Goal: Navigation & Orientation: Find specific page/section

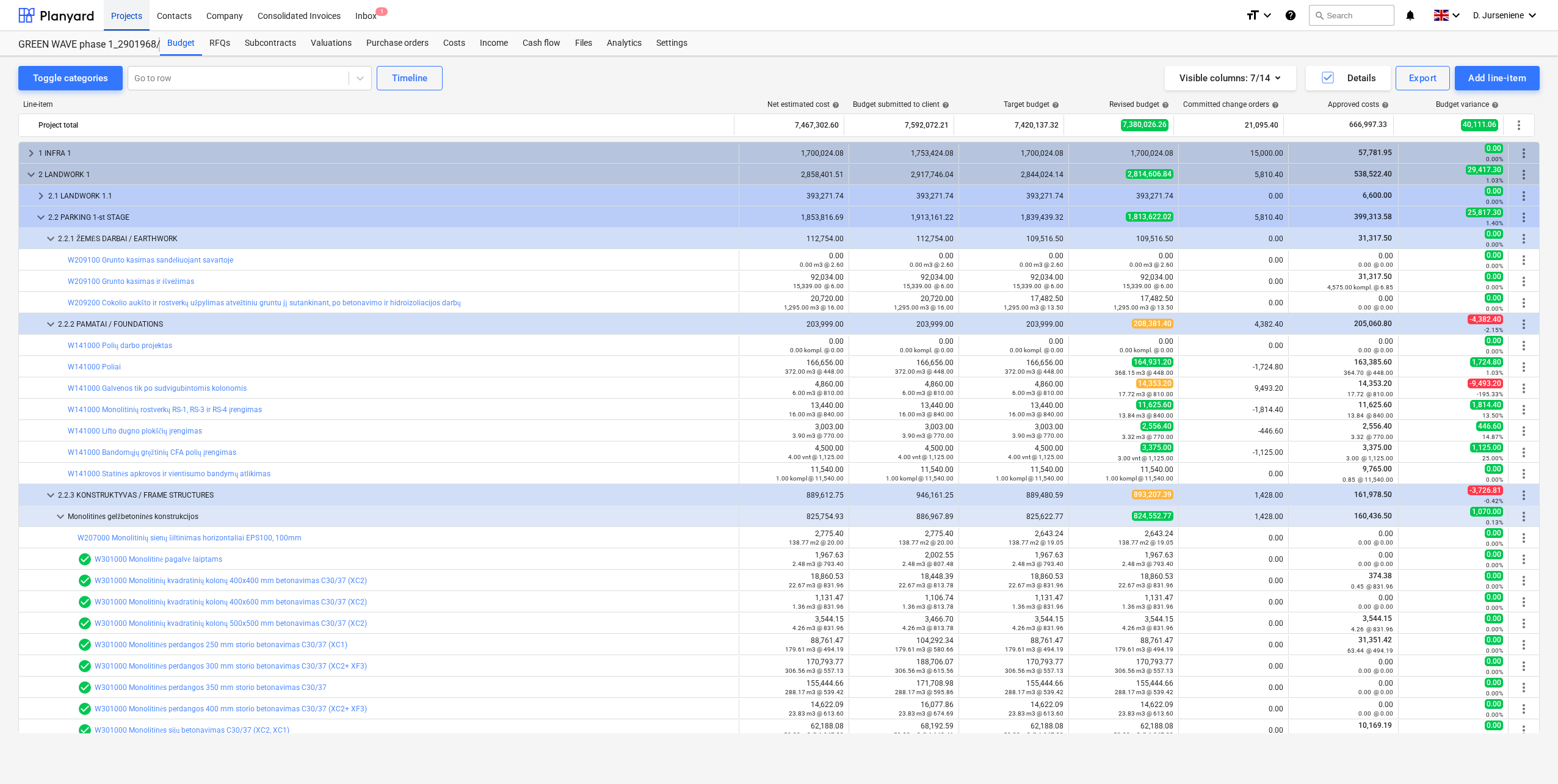
click at [135, 17] on div "Projects" at bounding box center [126, 14] width 45 height 31
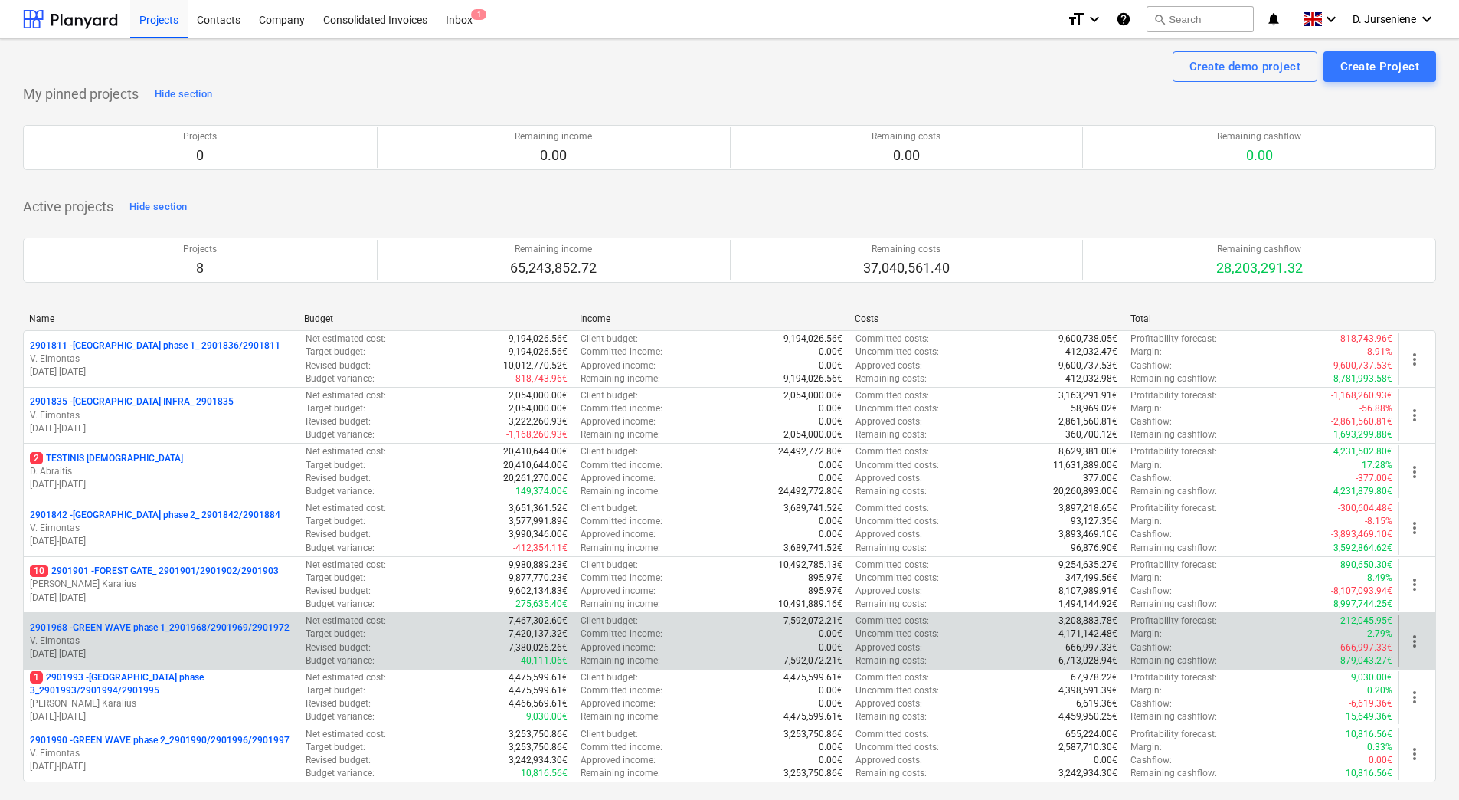
click at [160, 640] on p "V. Eimontas" at bounding box center [161, 640] width 263 height 13
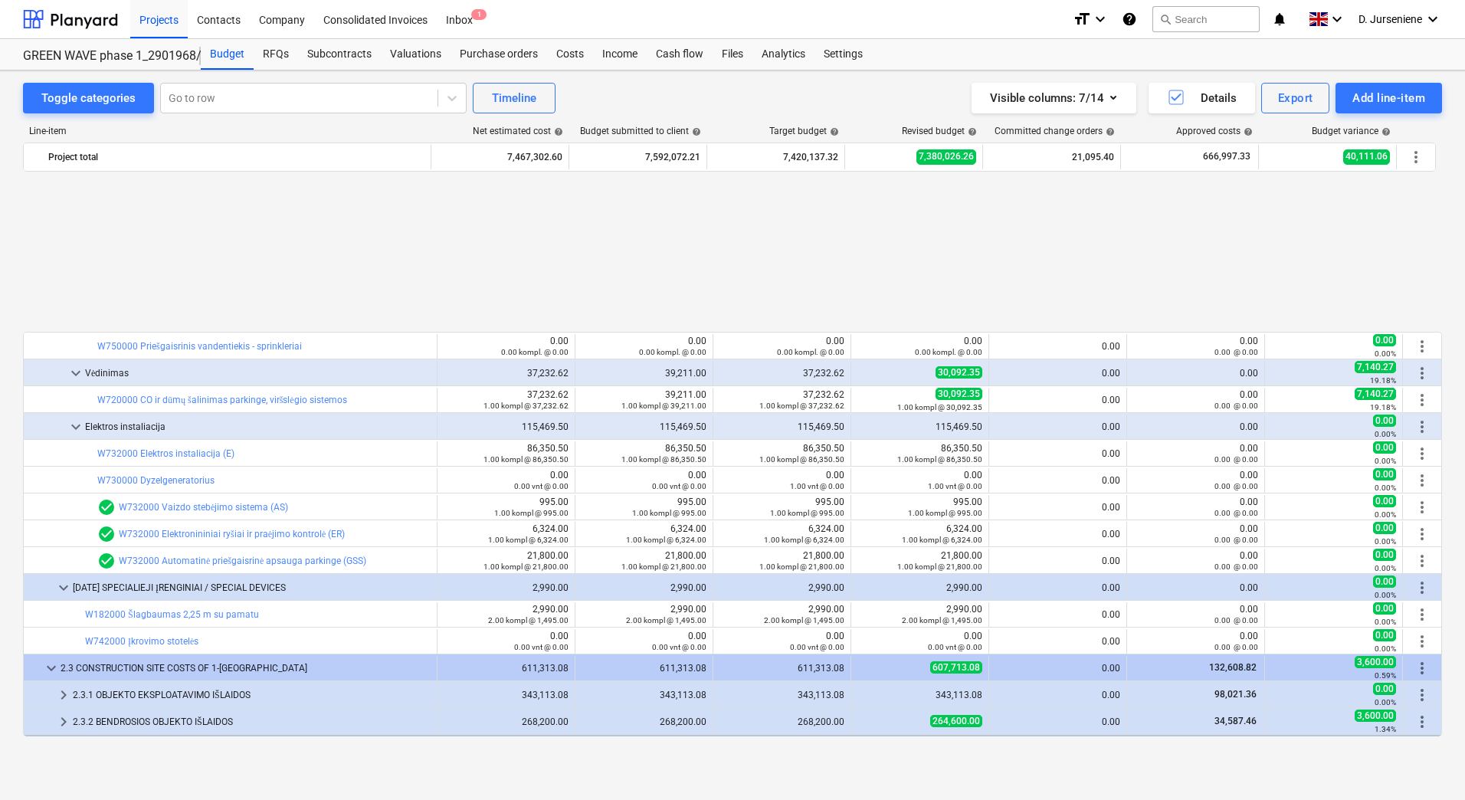
scroll to position [3218, 0]
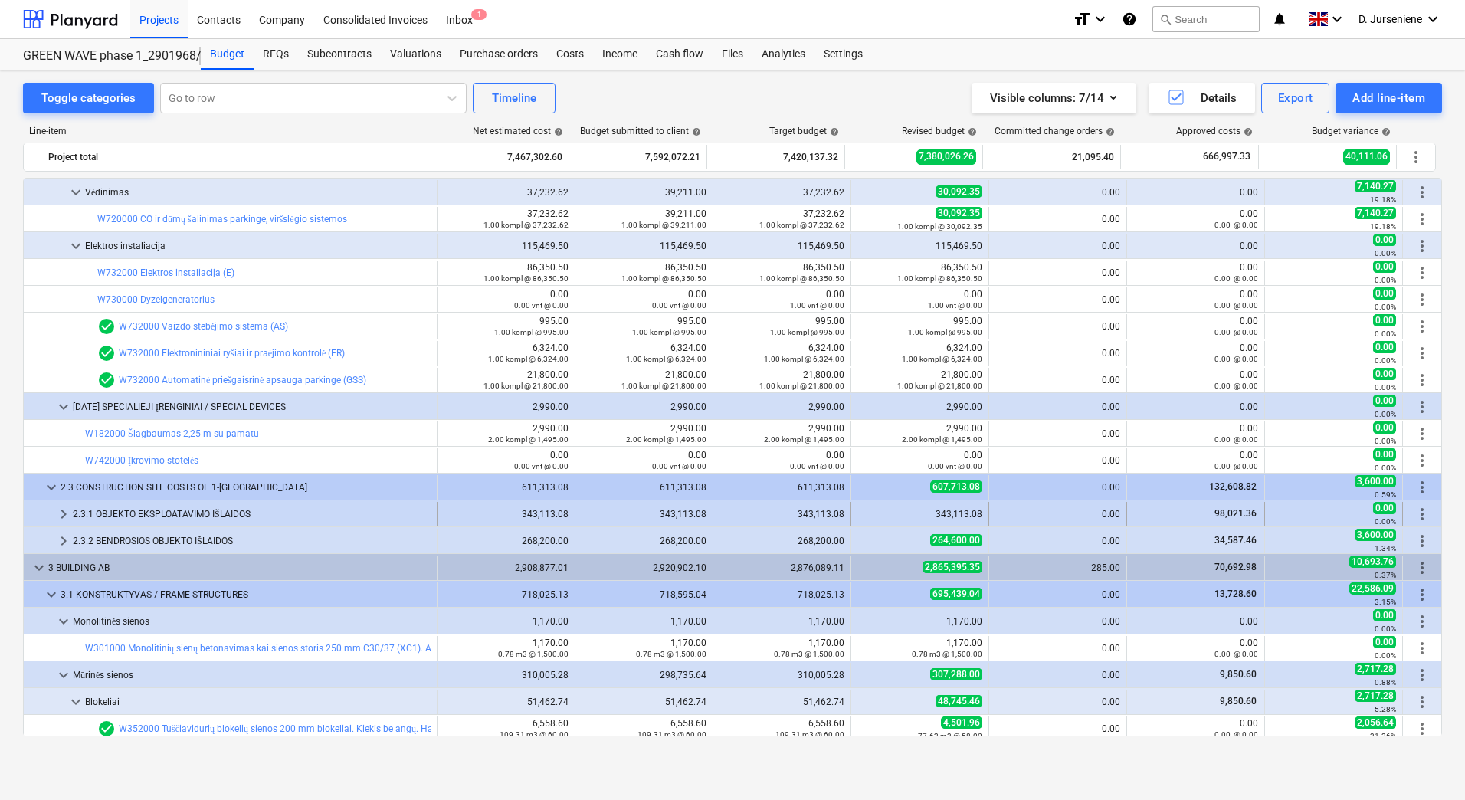
click at [219, 512] on div "2.3.1 OBJEKTO EKSPLOATAVIMO IŠLAIDOS" at bounding box center [252, 514] width 358 height 25
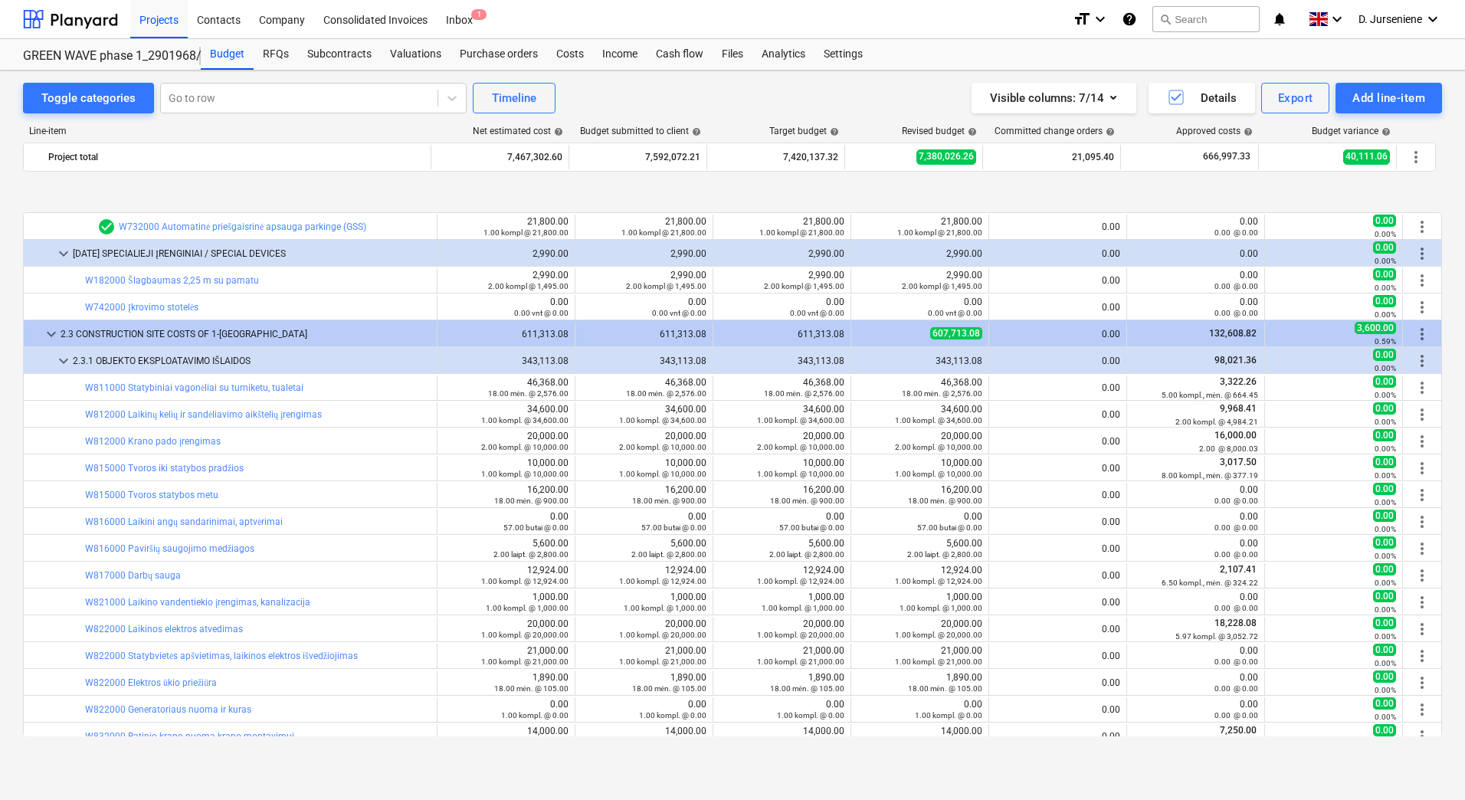
scroll to position [3448, 0]
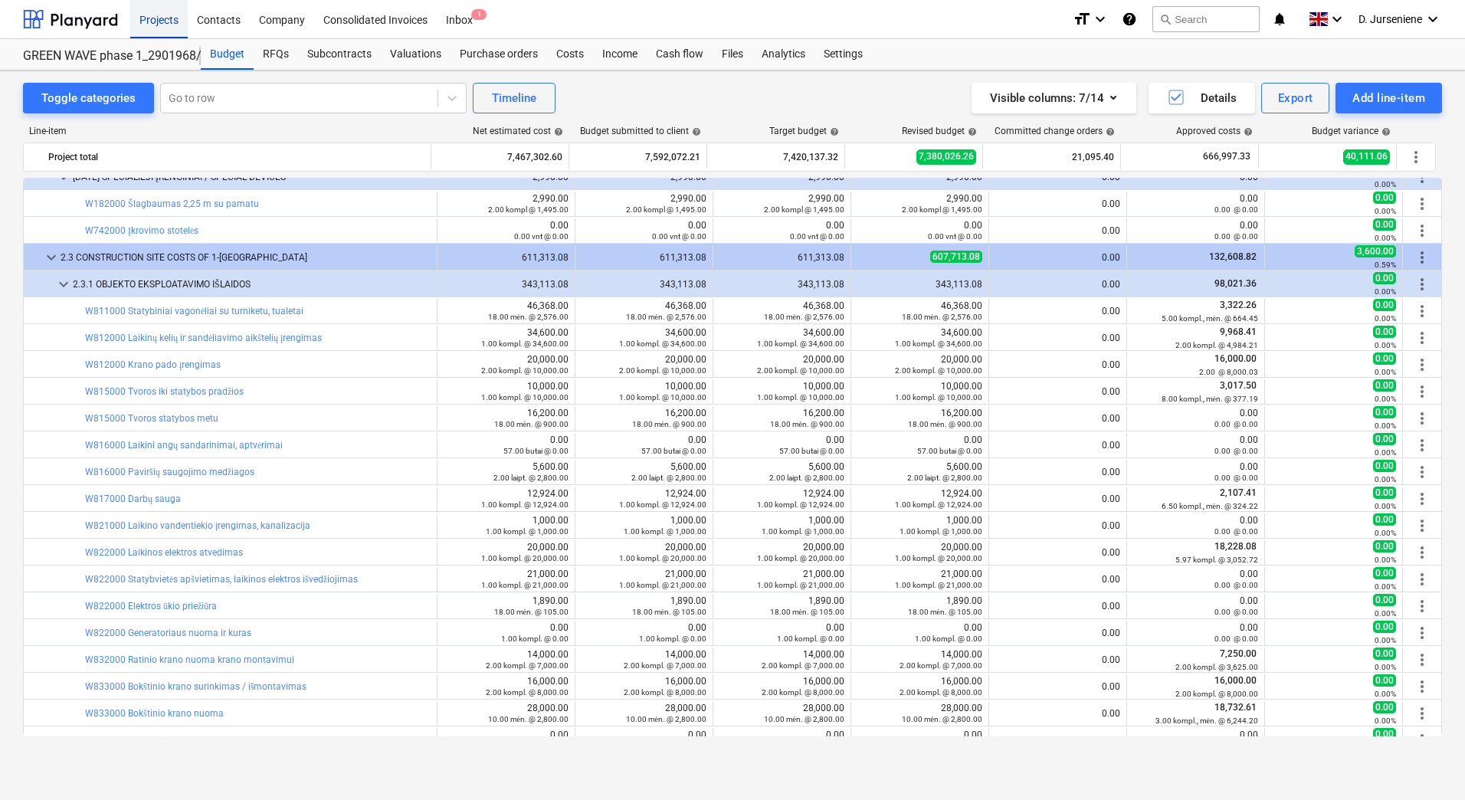
click at [137, 25] on div "Projects" at bounding box center [158, 18] width 57 height 39
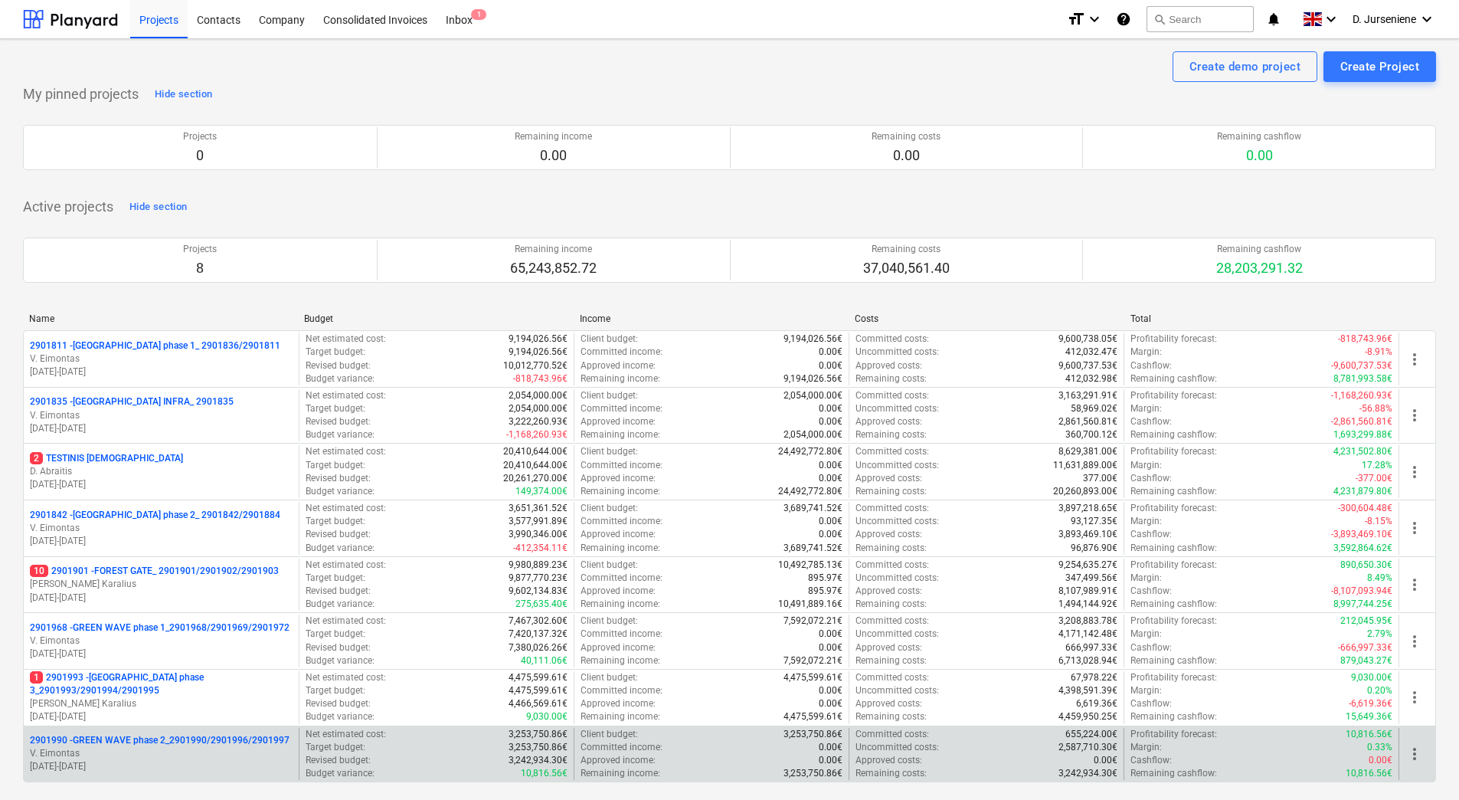
click at [150, 747] on p "2901990 - GREEN WAVE phase 2_2901990/2901996/2901997" at bounding box center [160, 740] width 260 height 13
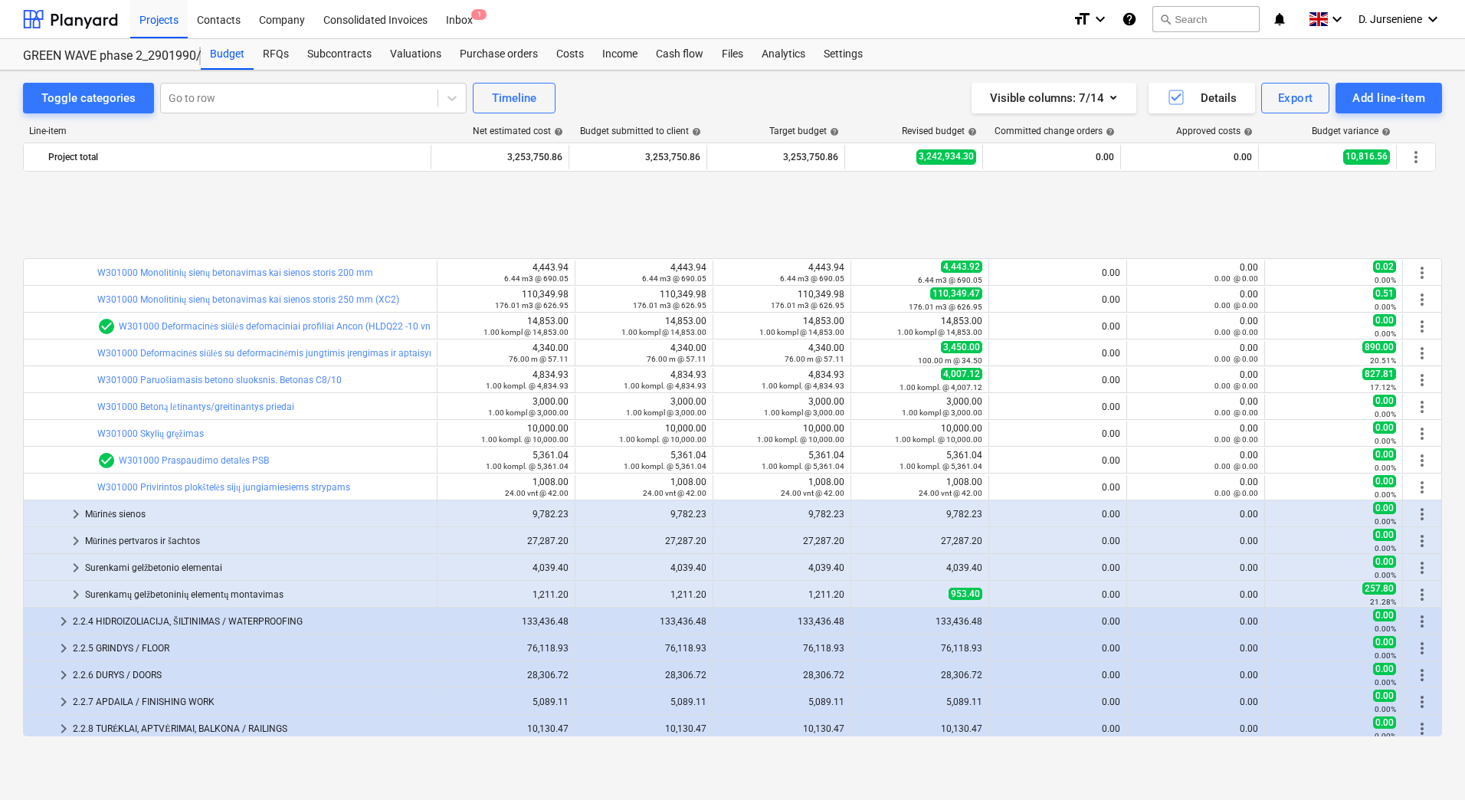
scroll to position [729, 0]
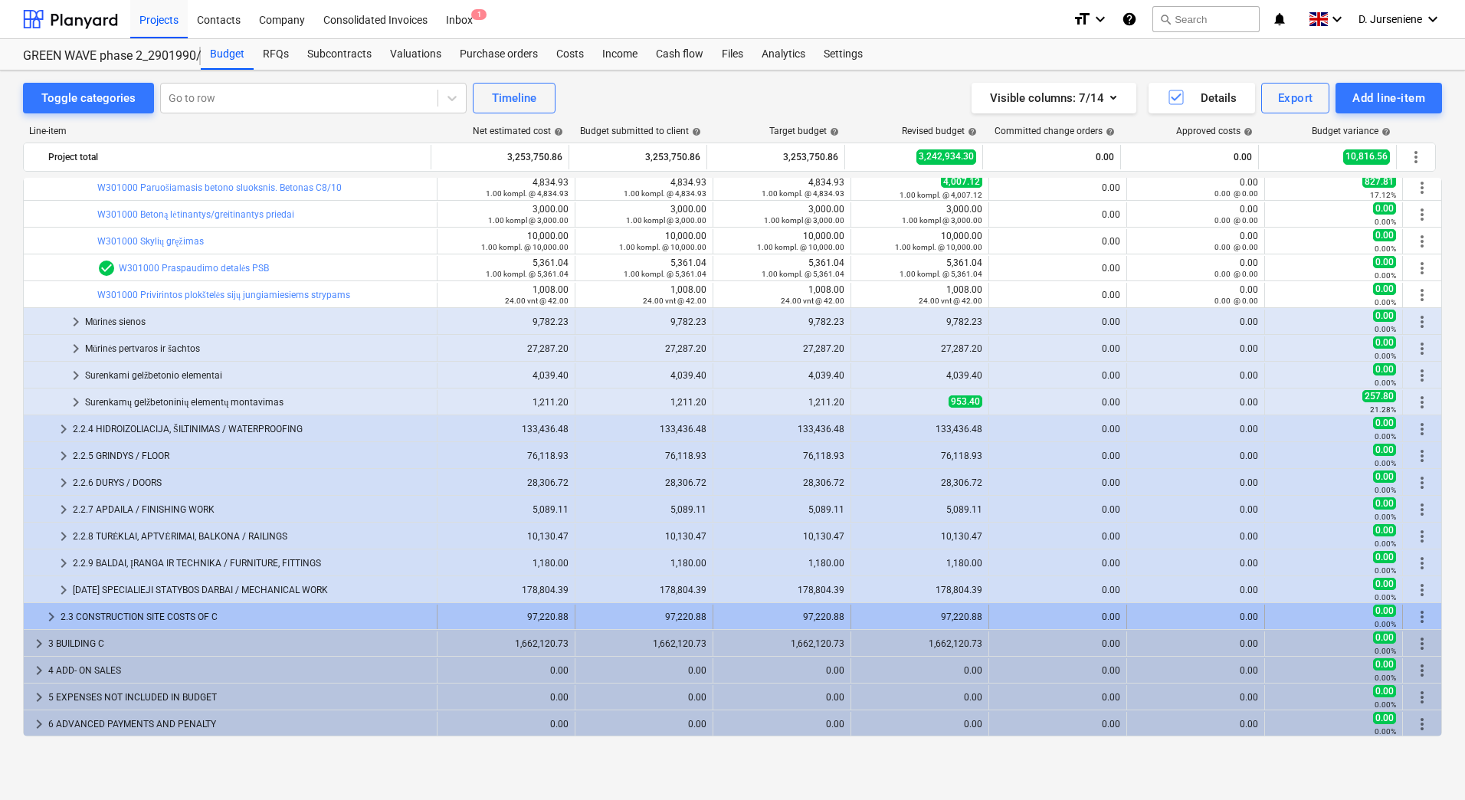
click at [146, 614] on div "2.3 CONSTRUCTION SITE COSTS OF C" at bounding box center [246, 616] width 370 height 25
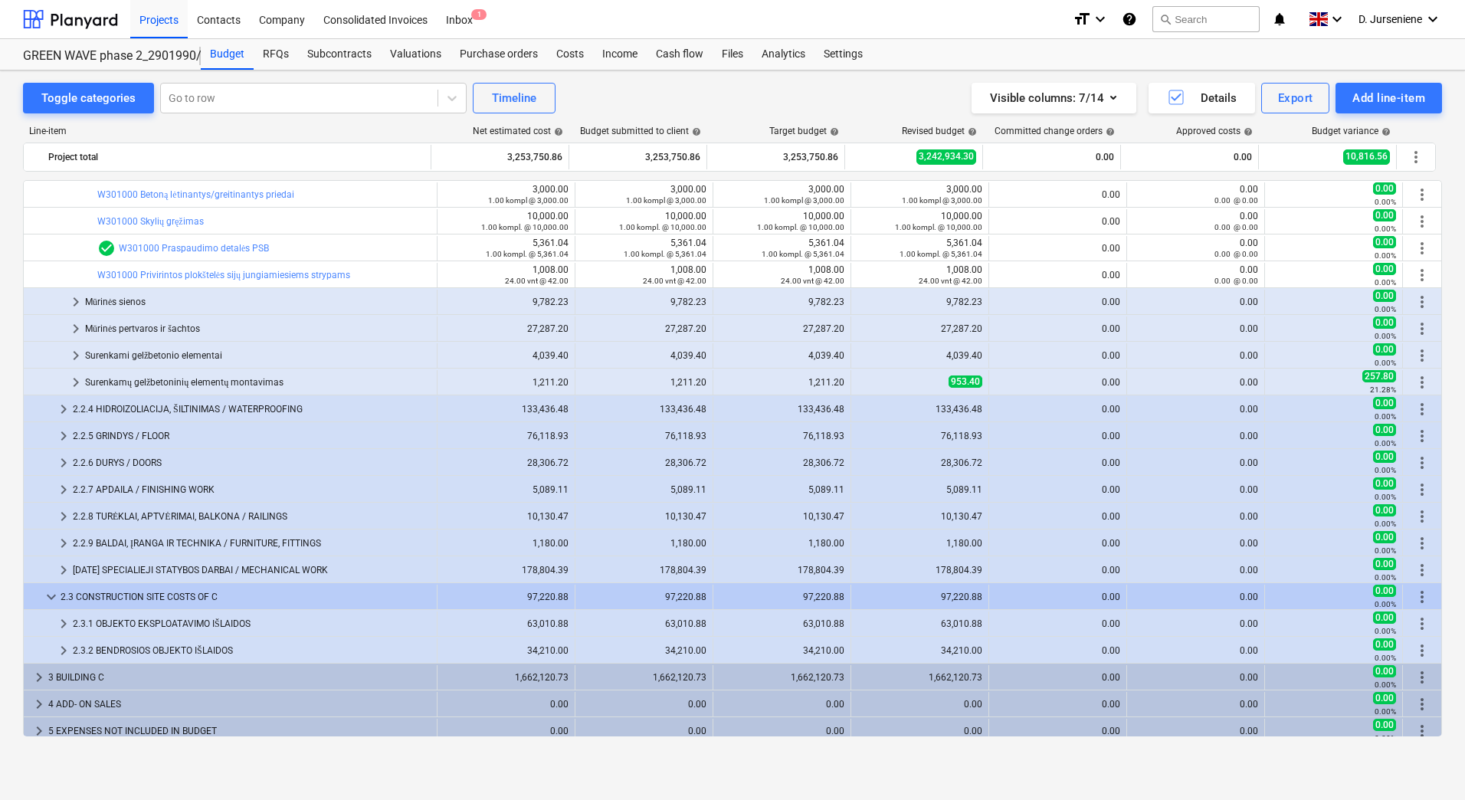
scroll to position [782, 0]
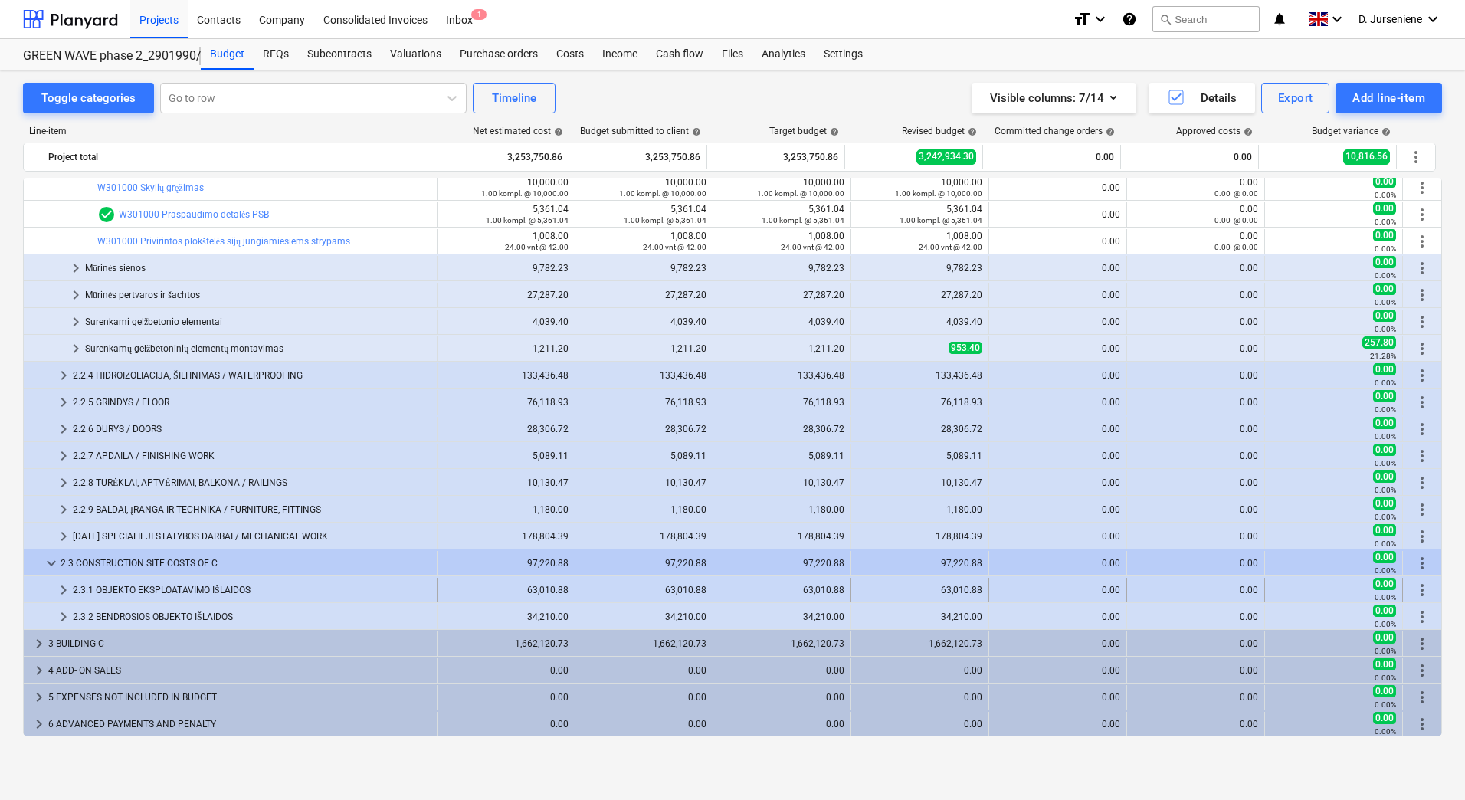
click at [172, 586] on div "2.3.1 OBJEKTO EKSPLOATAVIMO IŠLAIDOS" at bounding box center [252, 590] width 358 height 25
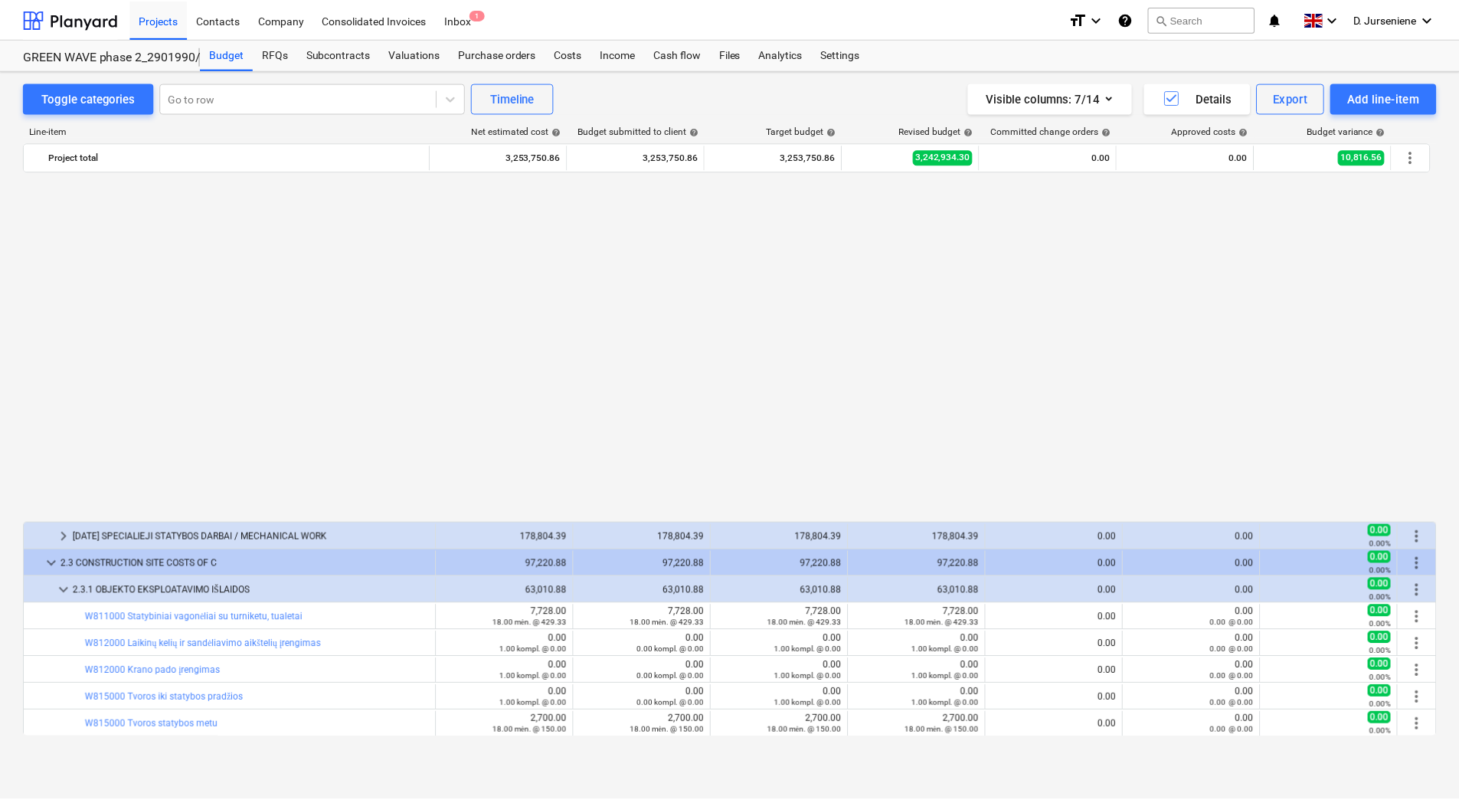
scroll to position [1165, 0]
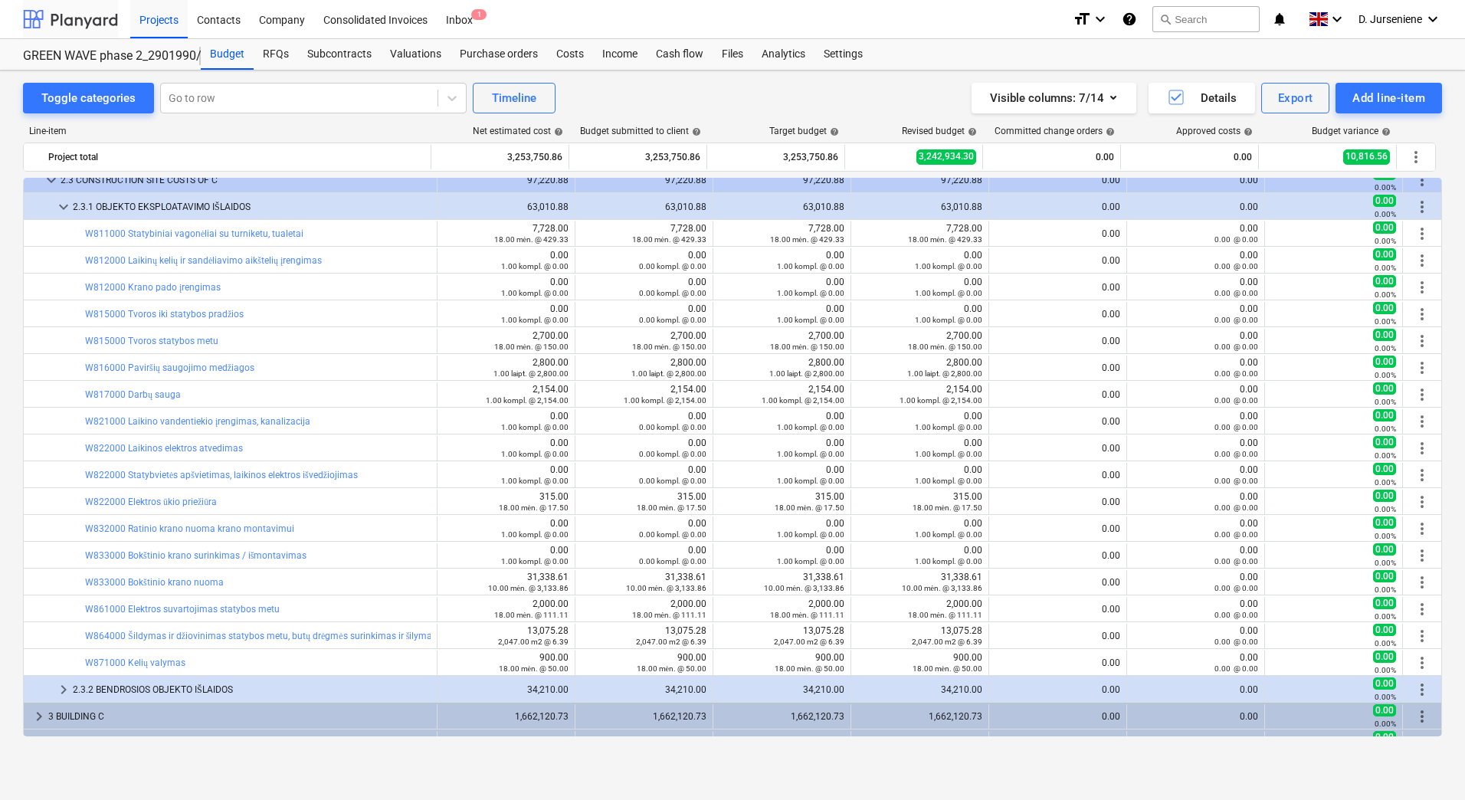
drag, startPoint x: 82, startPoint y: 17, endPoint x: 93, endPoint y: 0, distance: 20.4
click at [82, 17] on div at bounding box center [70, 19] width 95 height 38
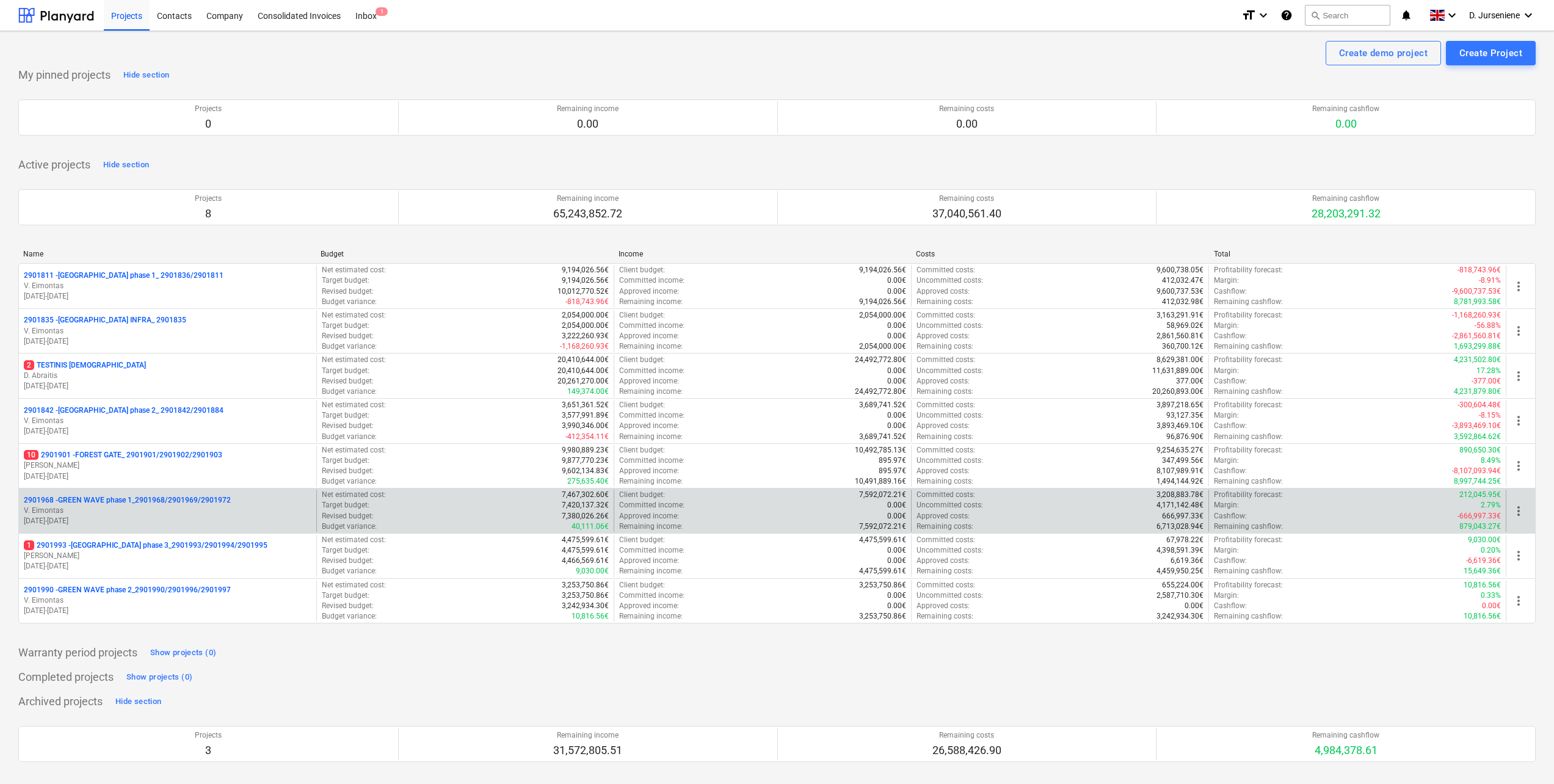
click at [118, 514] on p "V. Eimontas" at bounding box center [167, 510] width 288 height 10
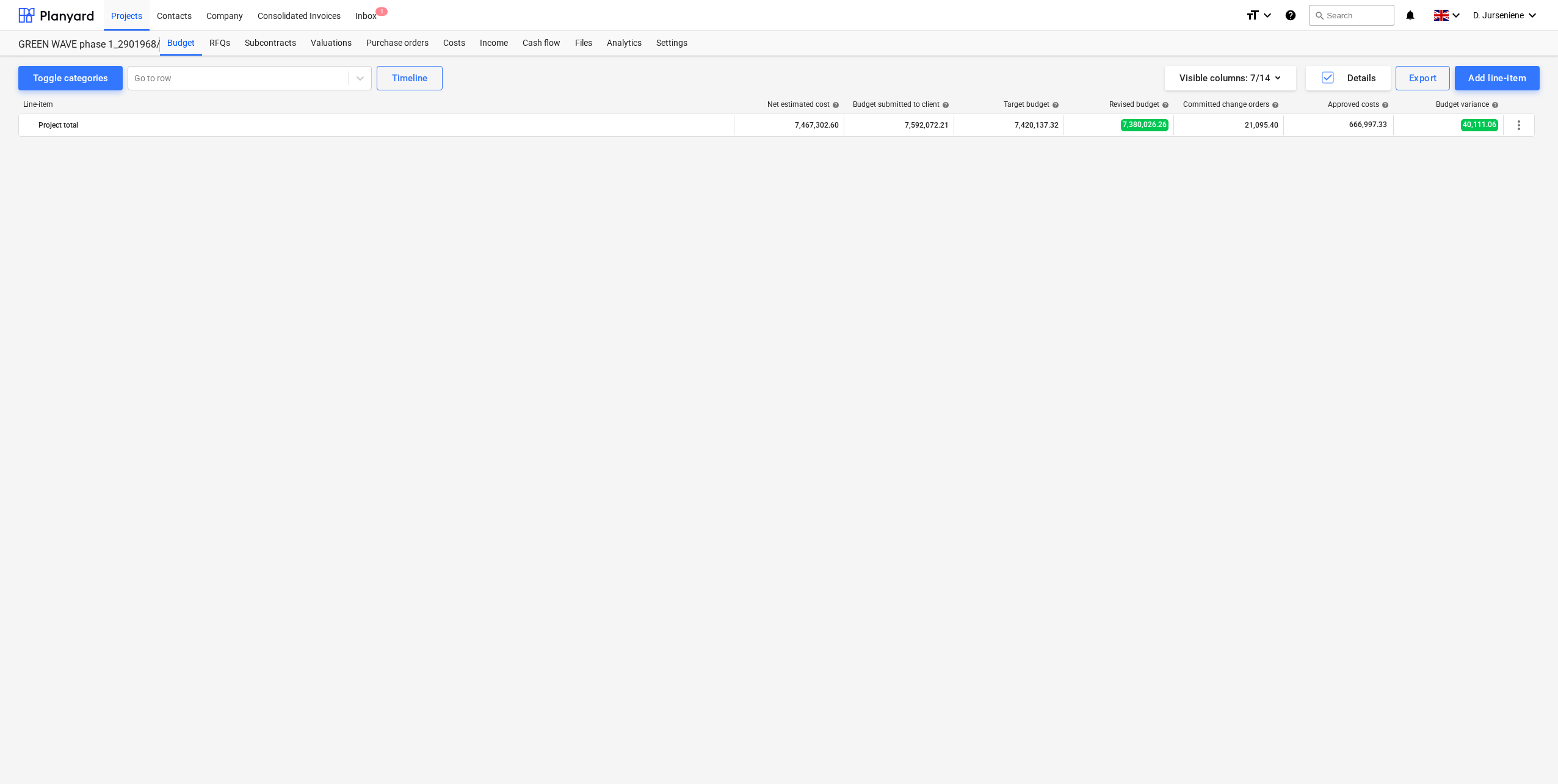
scroll to position [2747, 0]
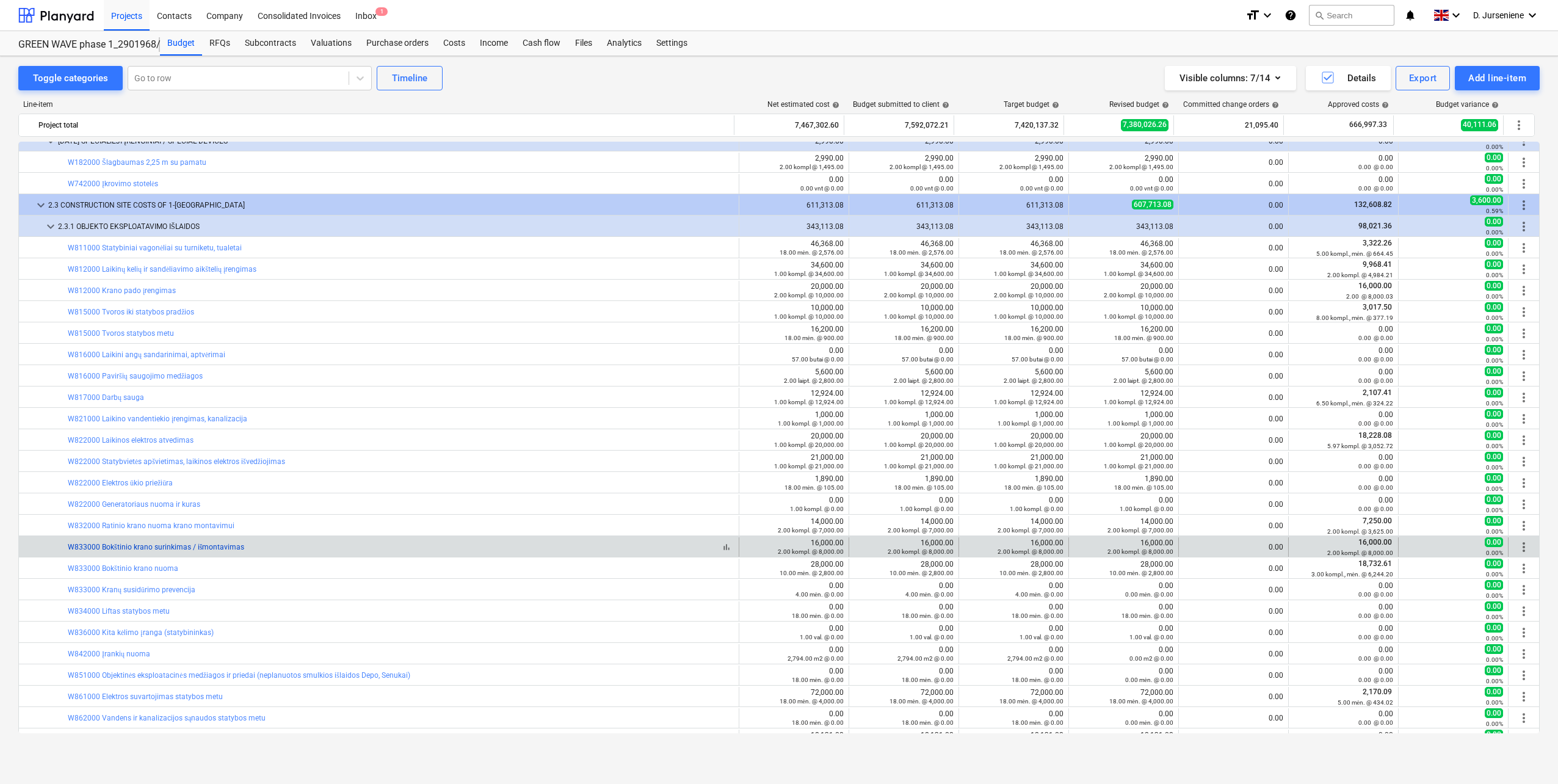
click at [135, 545] on link "W833000 Bokštinio krano surinkimas / išmontavimas" at bounding box center [155, 547] width 176 height 9
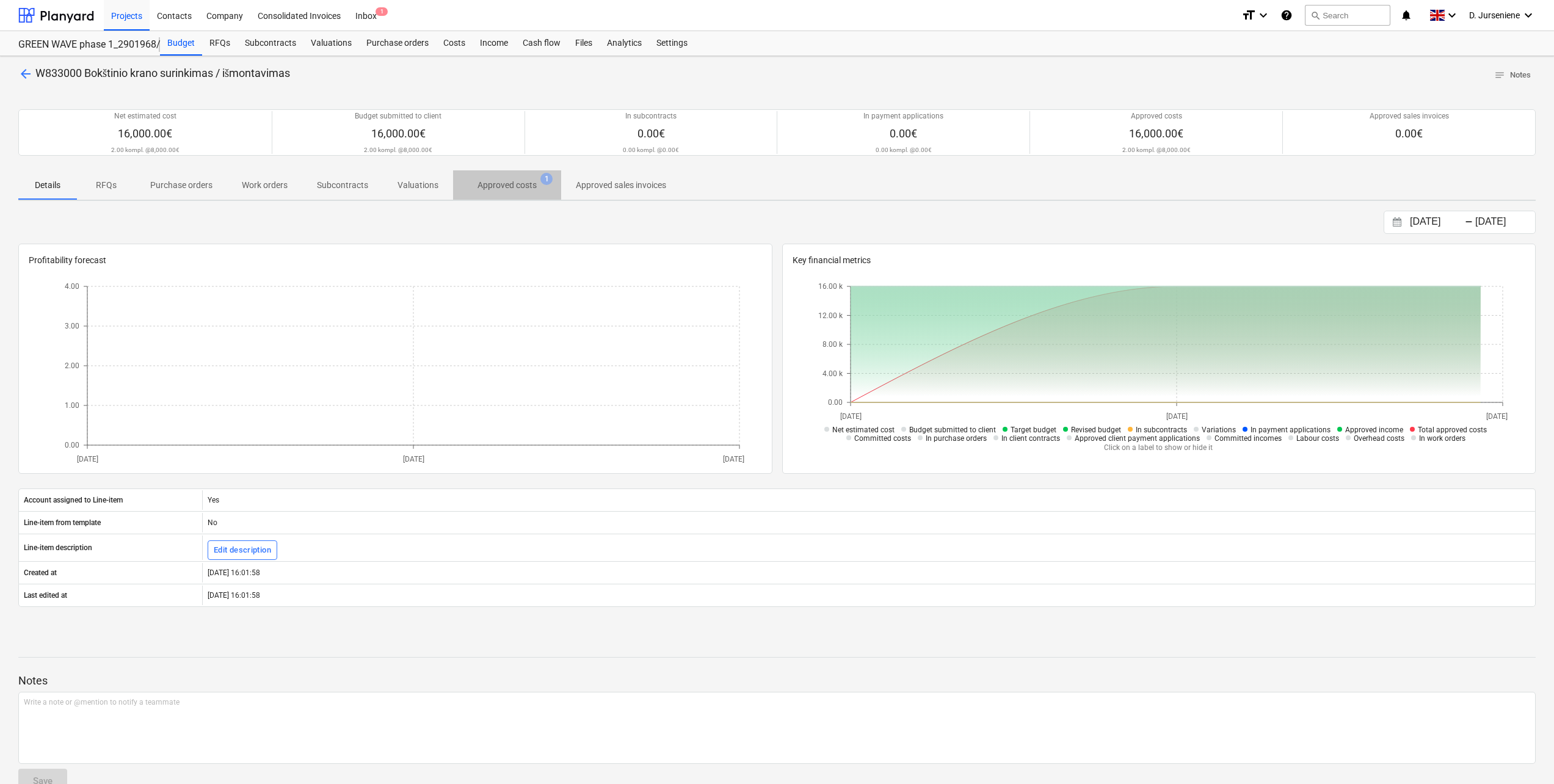
click at [512, 184] on p "Approved costs" at bounding box center [507, 185] width 59 height 13
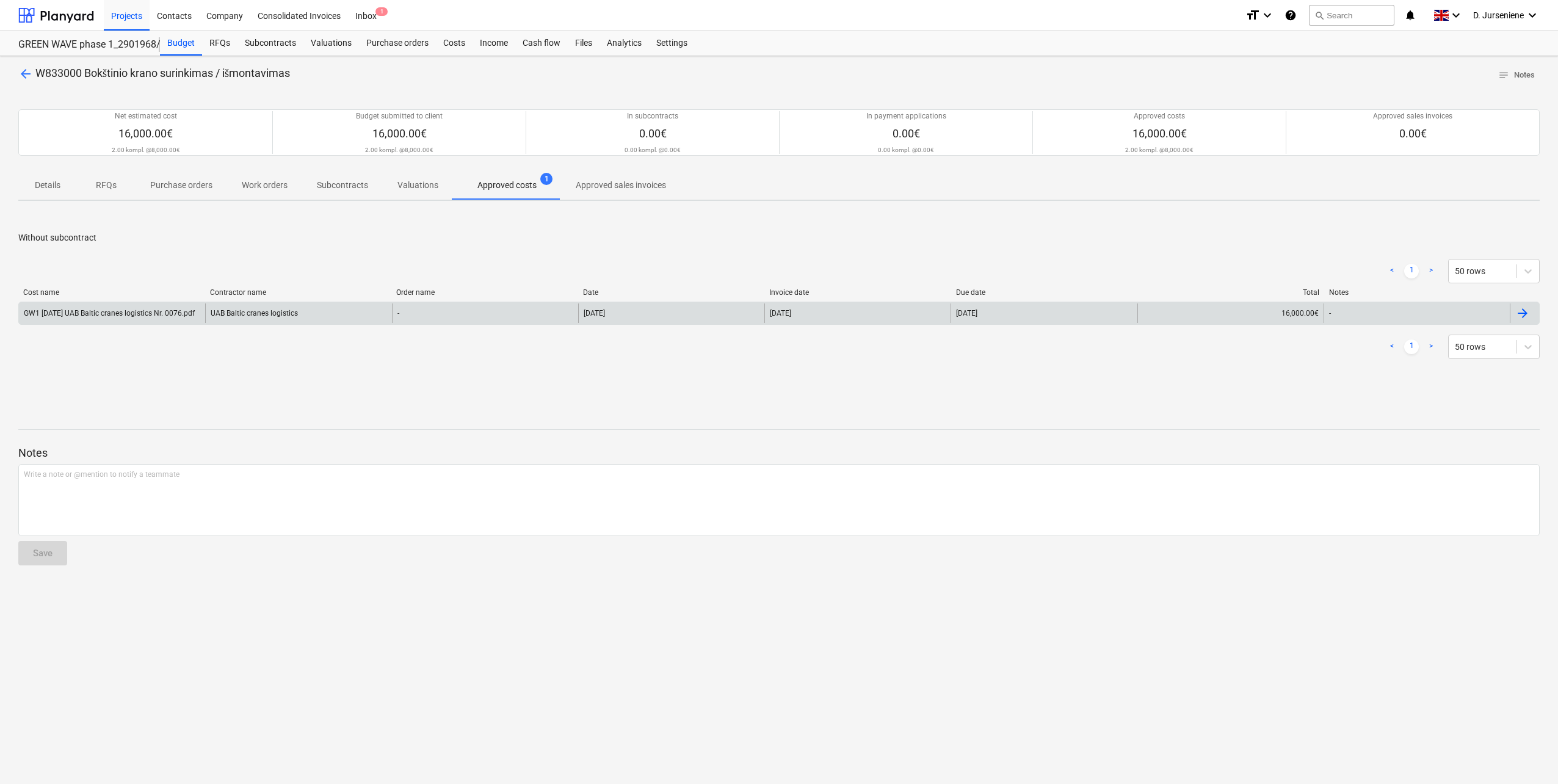
click at [167, 312] on div "GW1 [DATE] UAB Baltic cranes logistics Nr. 0076.pdf" at bounding box center [109, 313] width 171 height 9
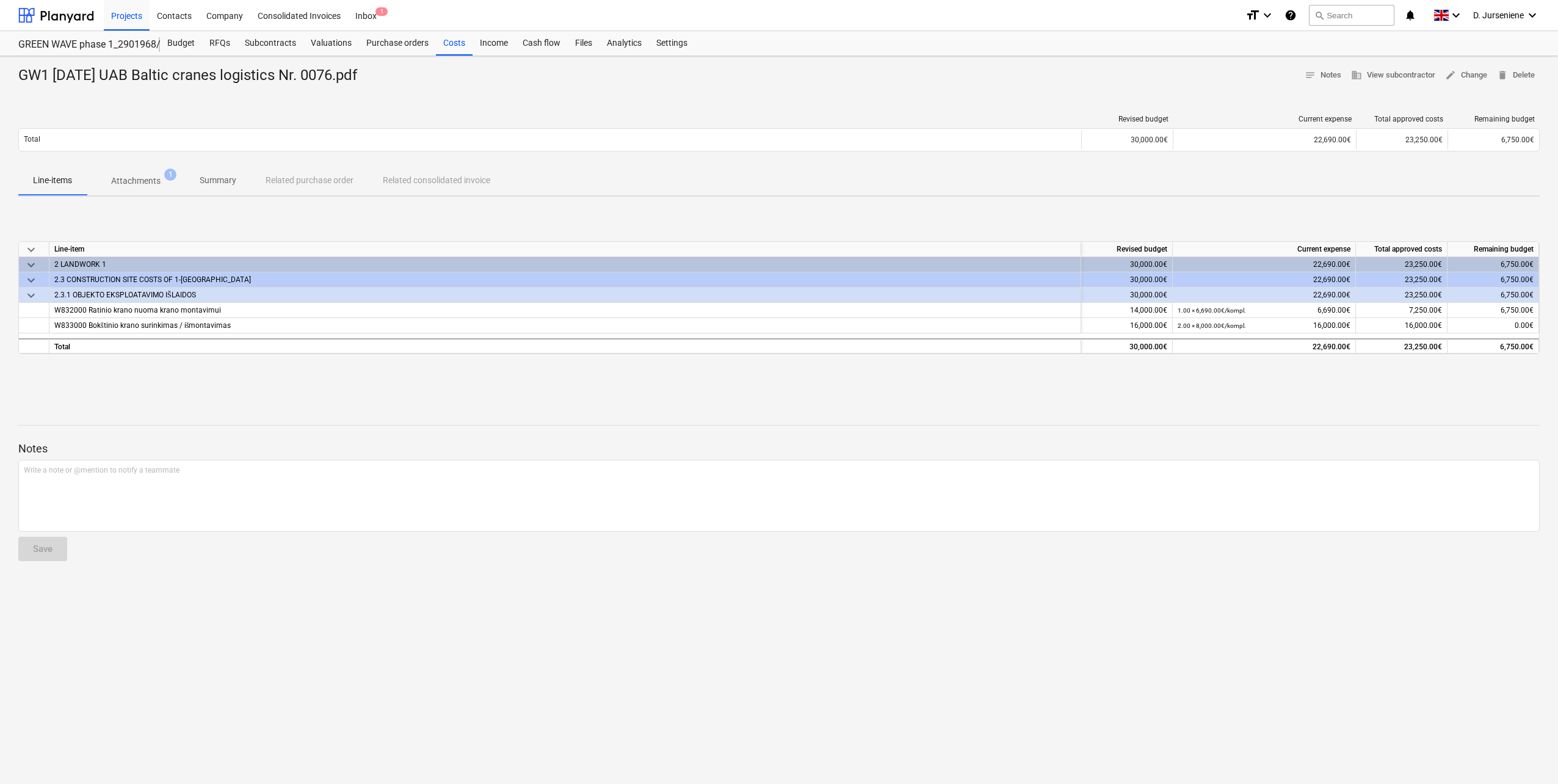
click at [146, 180] on p "Attachments" at bounding box center [135, 181] width 49 height 13
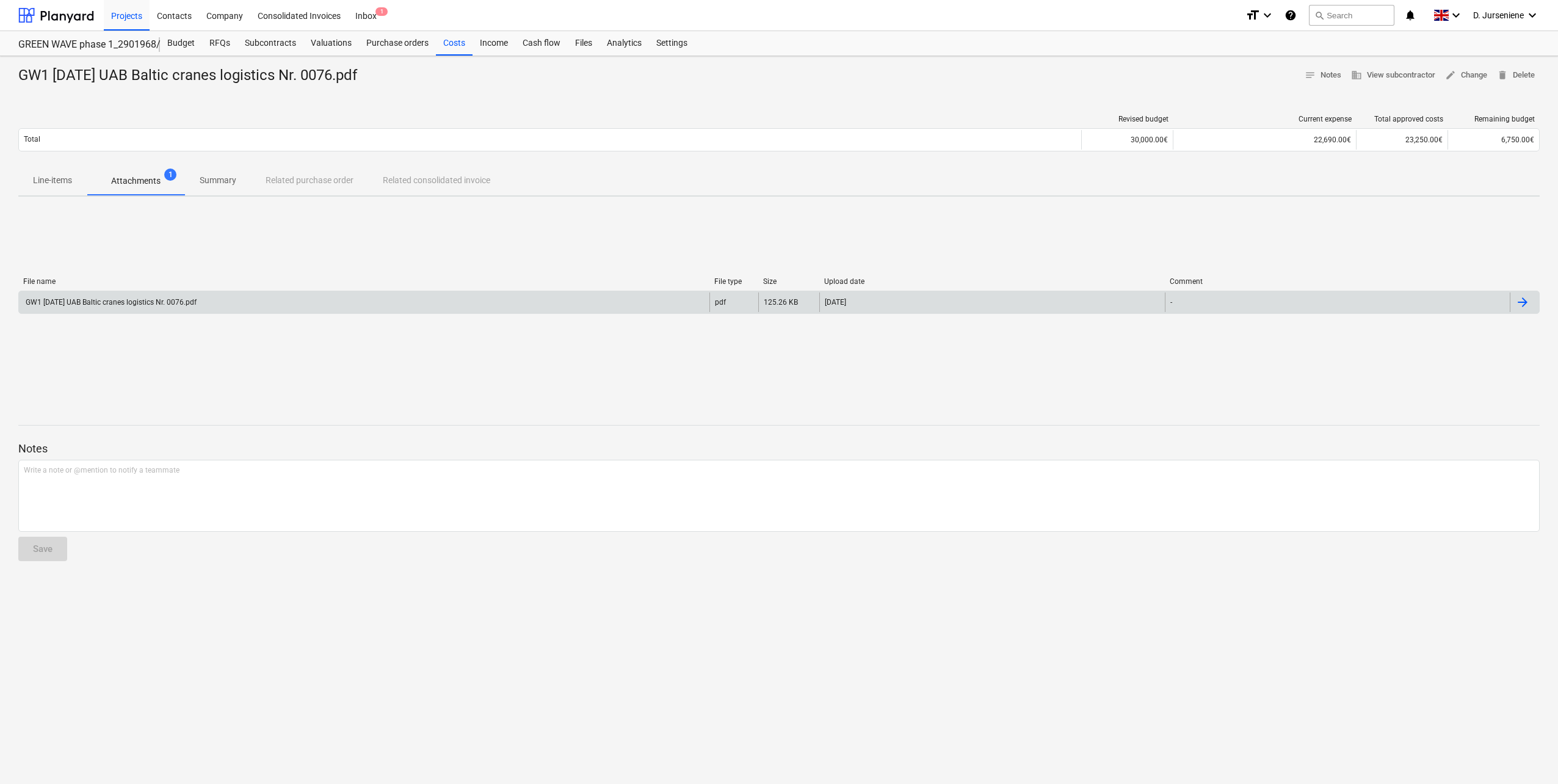
click at [145, 301] on div "GW1 [DATE] UAB Baltic cranes logistics Nr. 0076.pdf" at bounding box center [110, 302] width 173 height 9
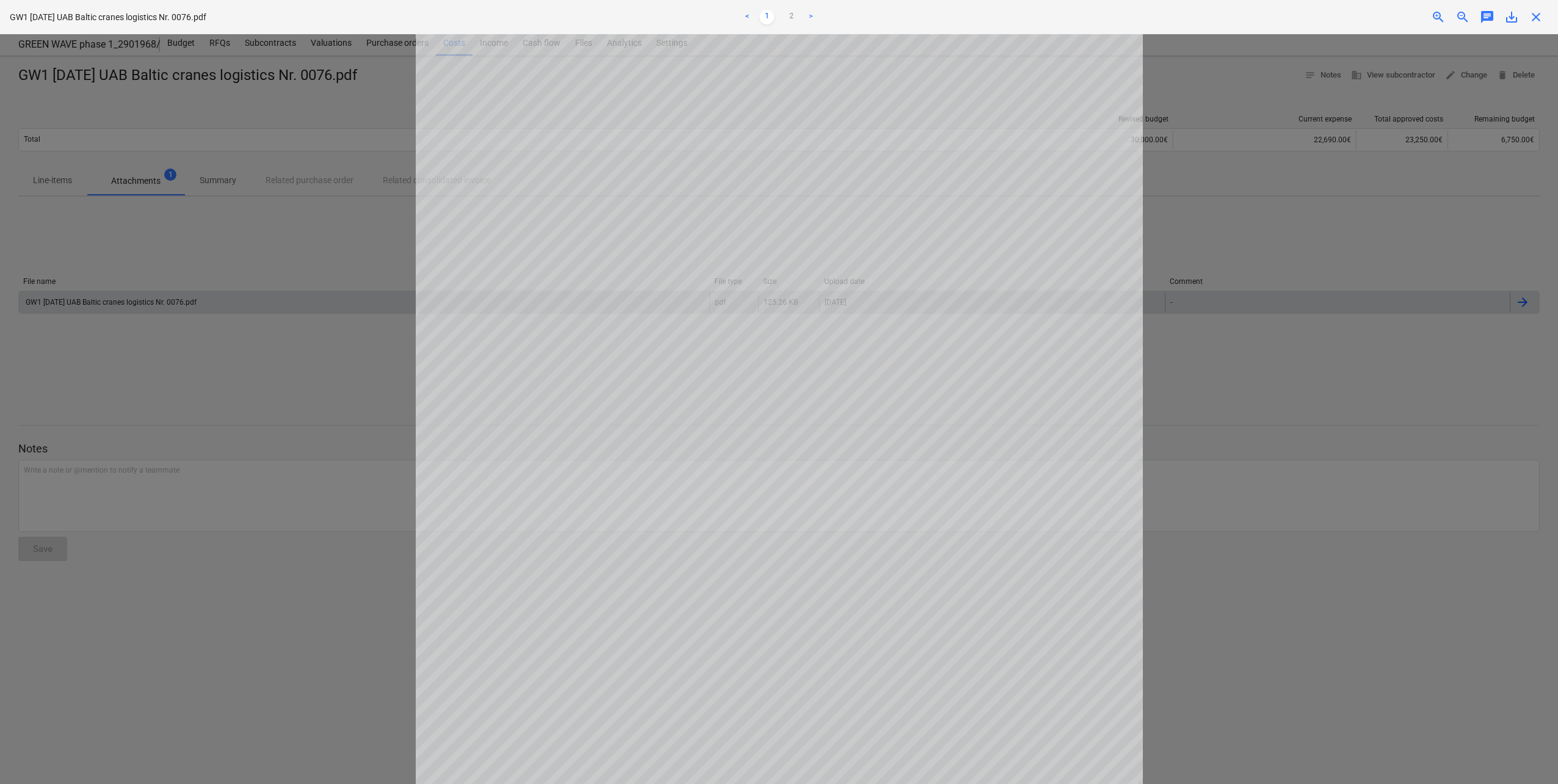
click at [120, 351] on div at bounding box center [779, 409] width 1558 height 750
click at [788, 18] on link "2" at bounding box center [791, 17] width 14 height 14
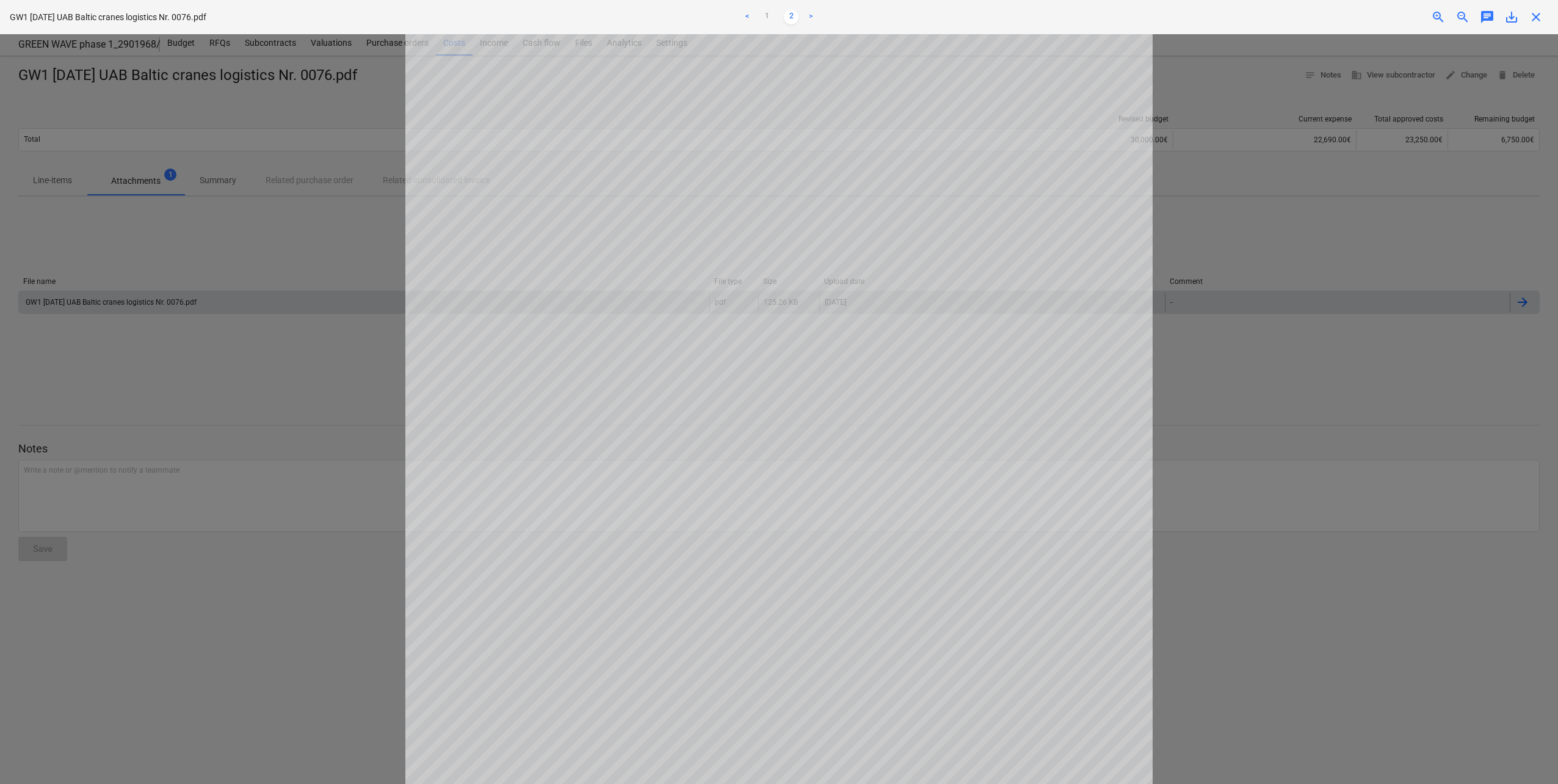
click at [1536, 17] on span "close" at bounding box center [1536, 17] width 14 height 14
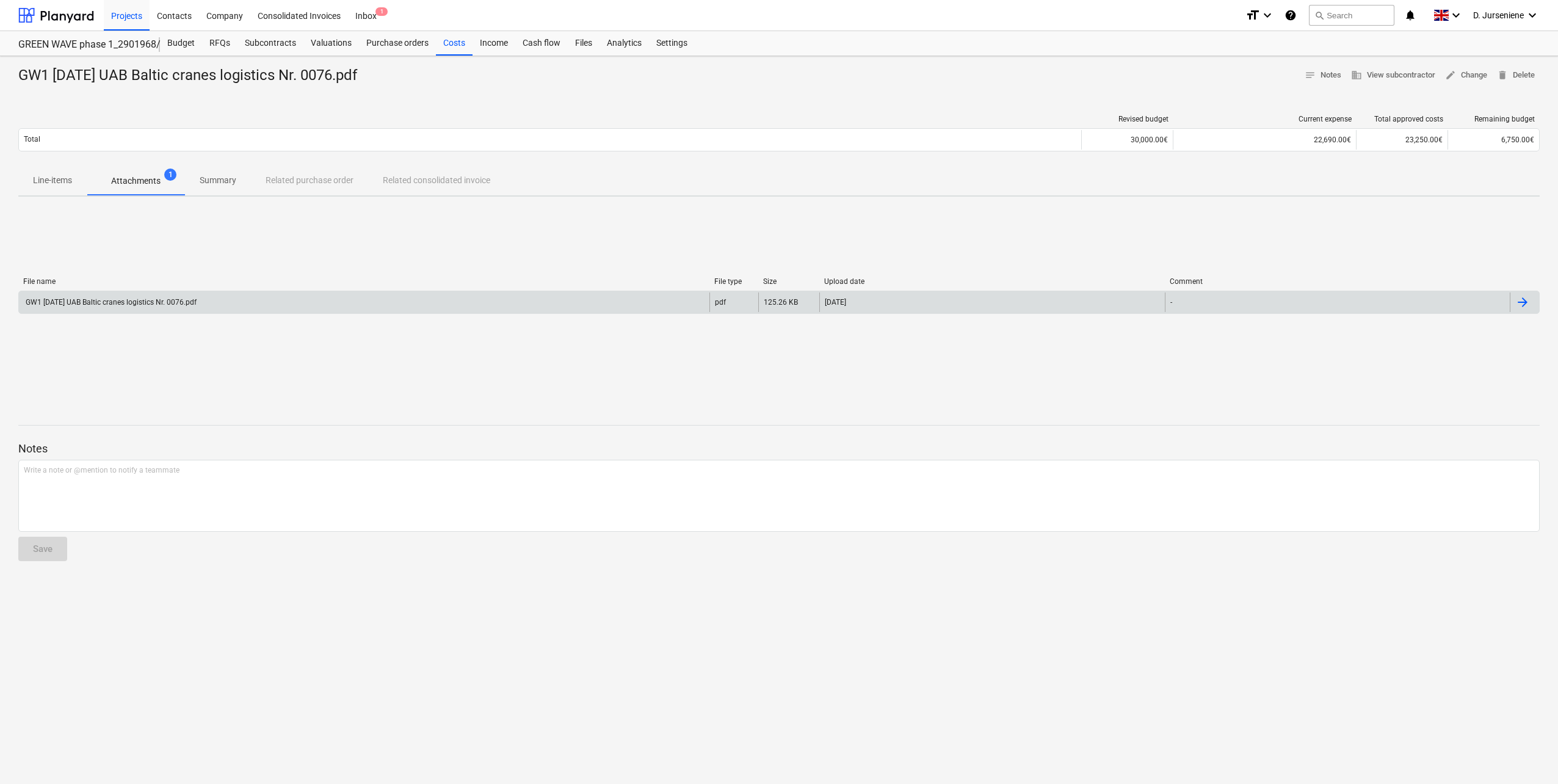
click at [1120, 246] on div "File name File type Size Upload date Comment GW1 [DATE] UAB Baltic cranes logis…" at bounding box center [779, 298] width 1521 height 183
click at [56, 18] on div at bounding box center [56, 15] width 76 height 30
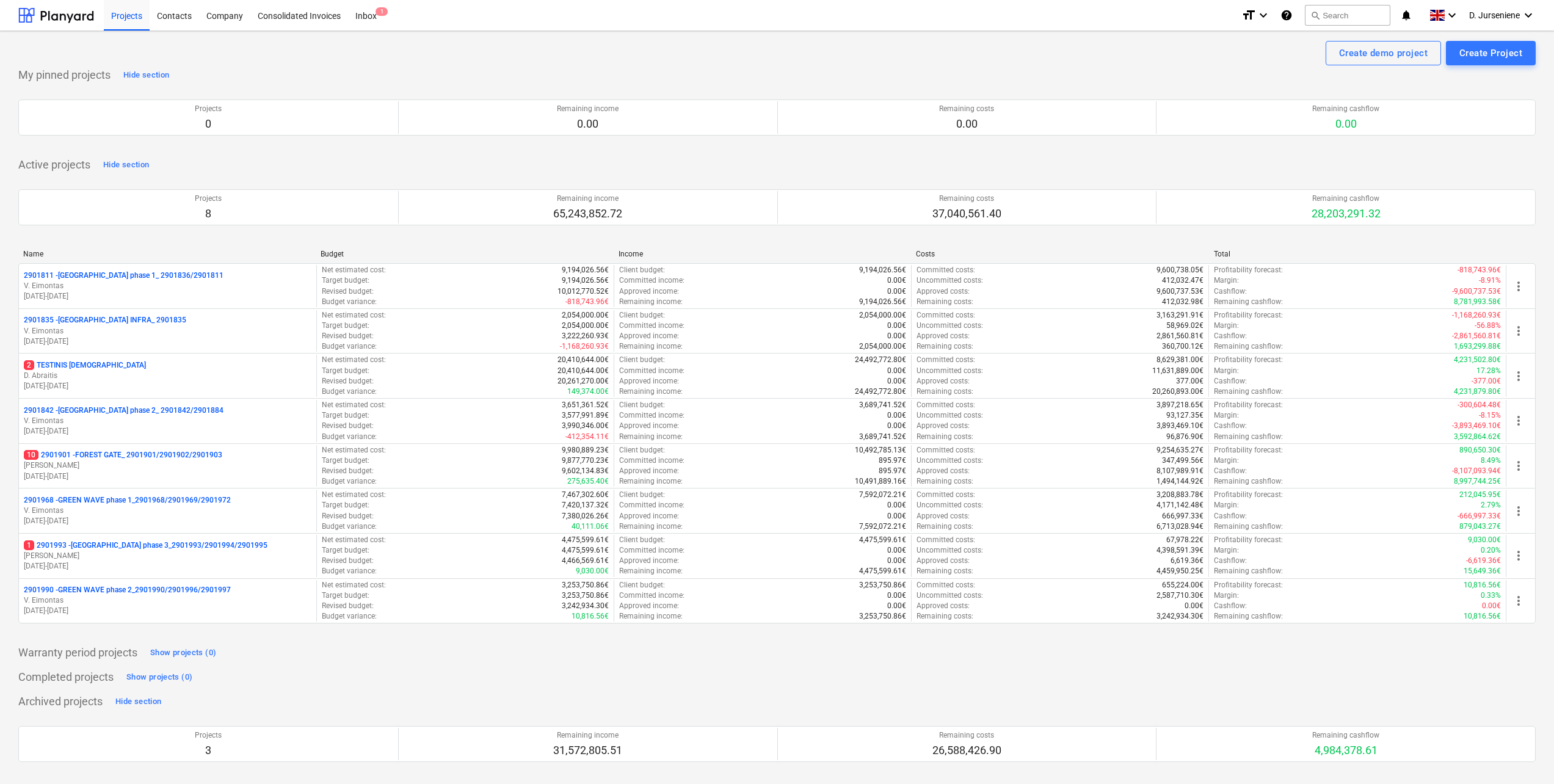
click at [171, 158] on div "Active projects Hide section Projects 8 Remaining income 65,243,852.72 Remainin…" at bounding box center [777, 397] width 1517 height 483
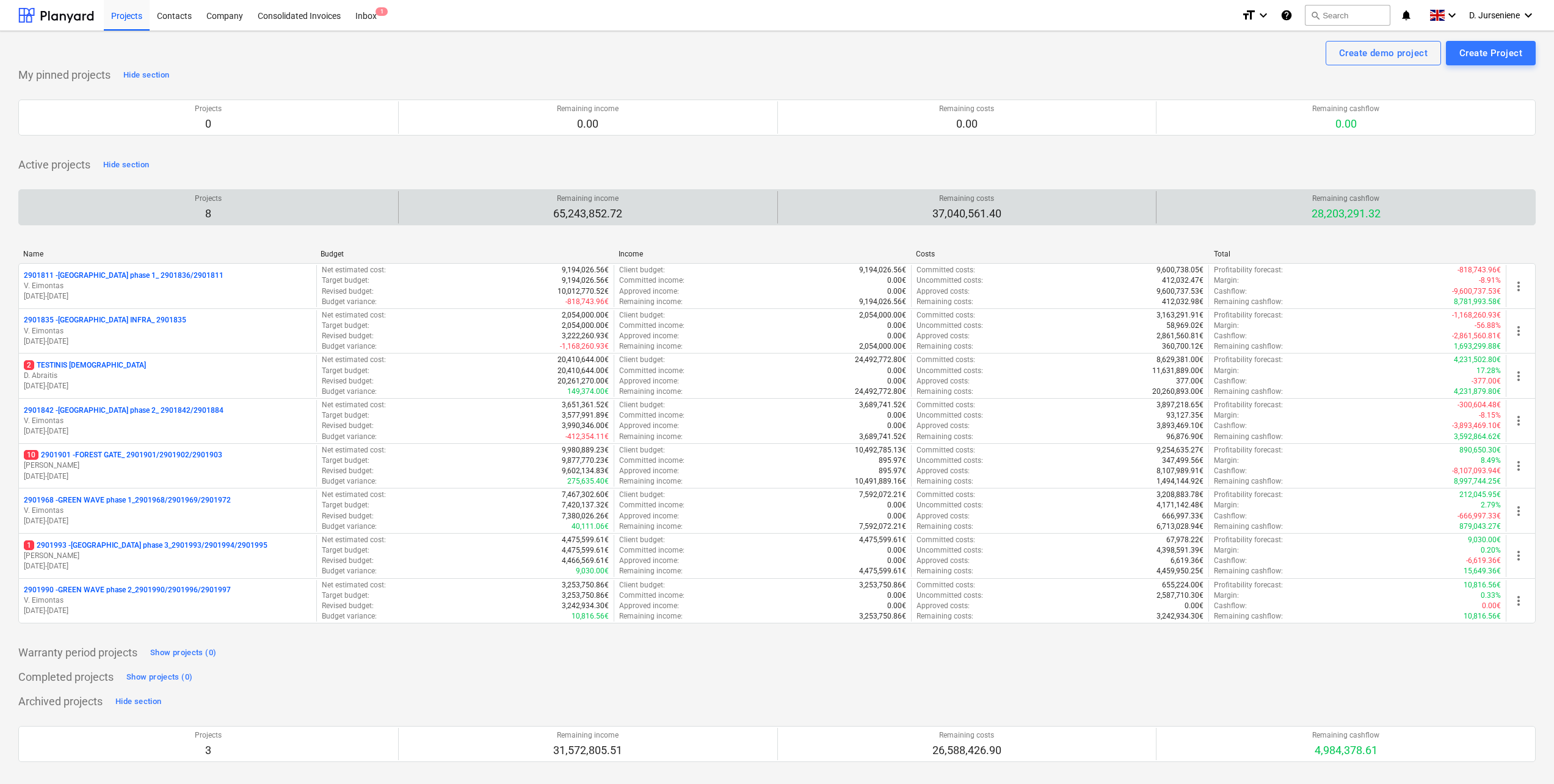
click at [664, 223] on div "Remaining income 65,243,852.72" at bounding box center [587, 207] width 369 height 33
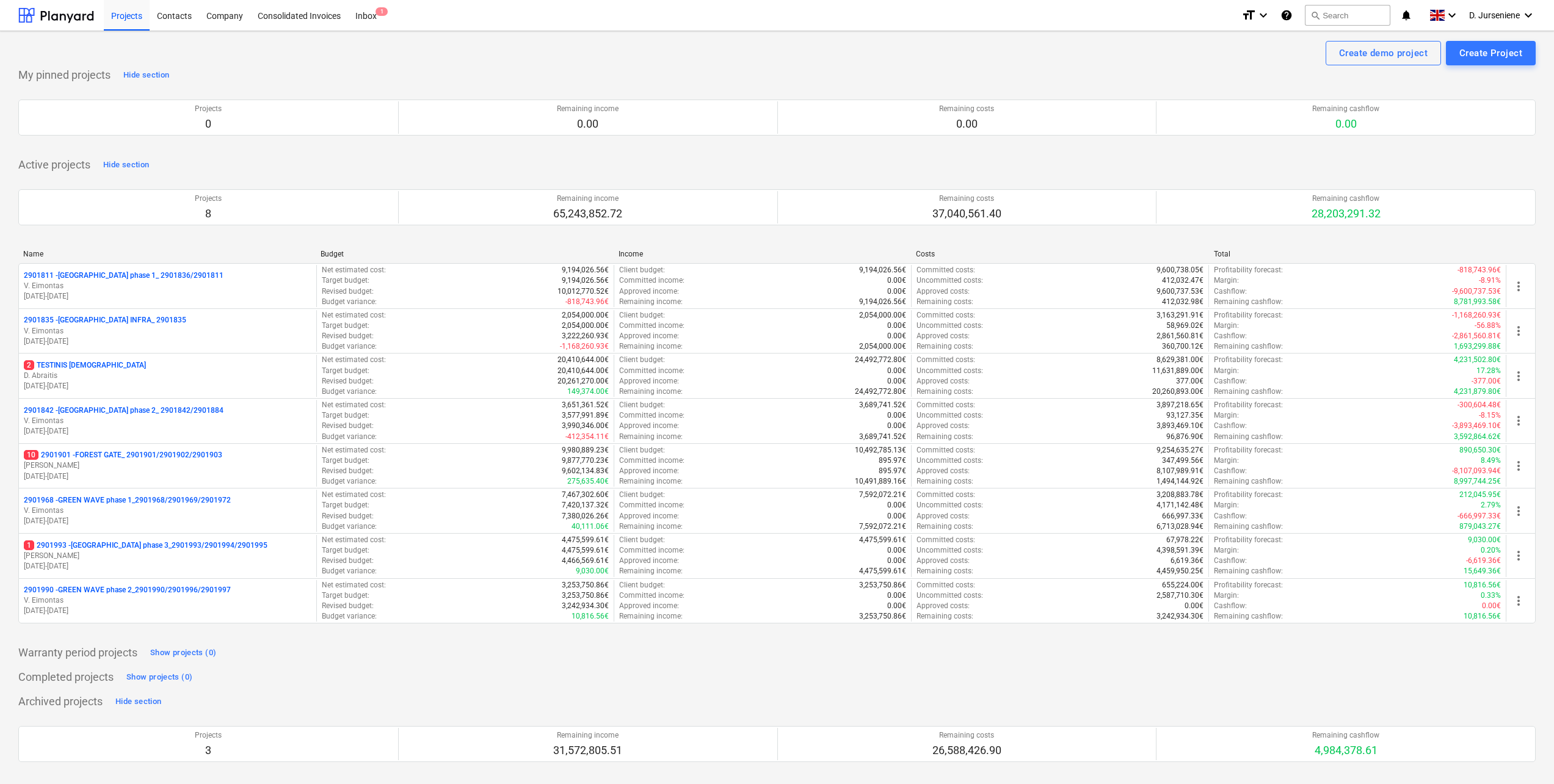
click at [673, 186] on div at bounding box center [777, 186] width 1517 height 5
click at [681, 163] on div "Active projects Hide section Projects 8 Remaining income 65,243,852.72 Remainin…" at bounding box center [777, 397] width 1517 height 483
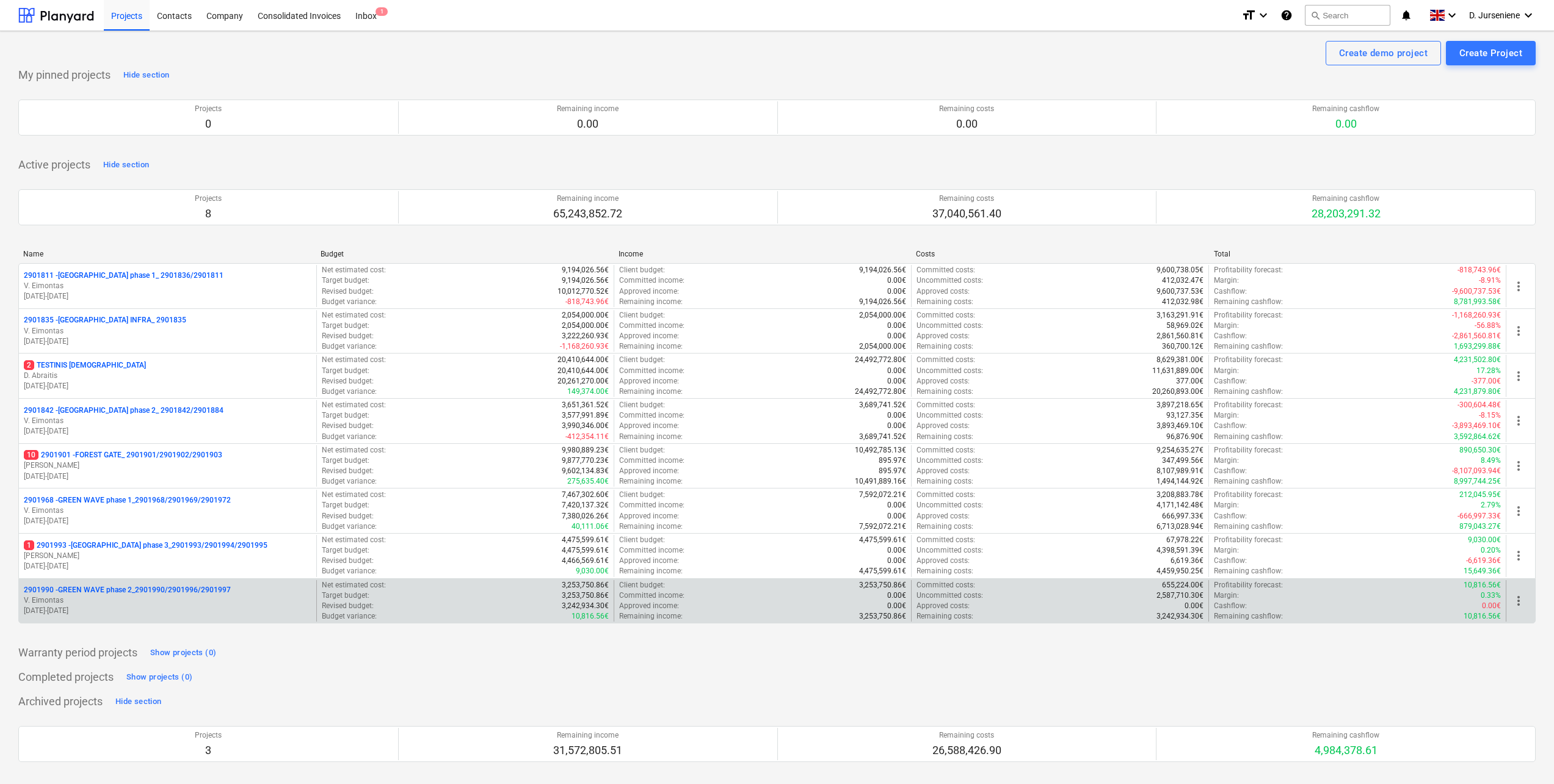
click at [168, 591] on p "2901990 - GREEN WAVE phase 2_2901990/2901996/2901997" at bounding box center [128, 590] width 207 height 10
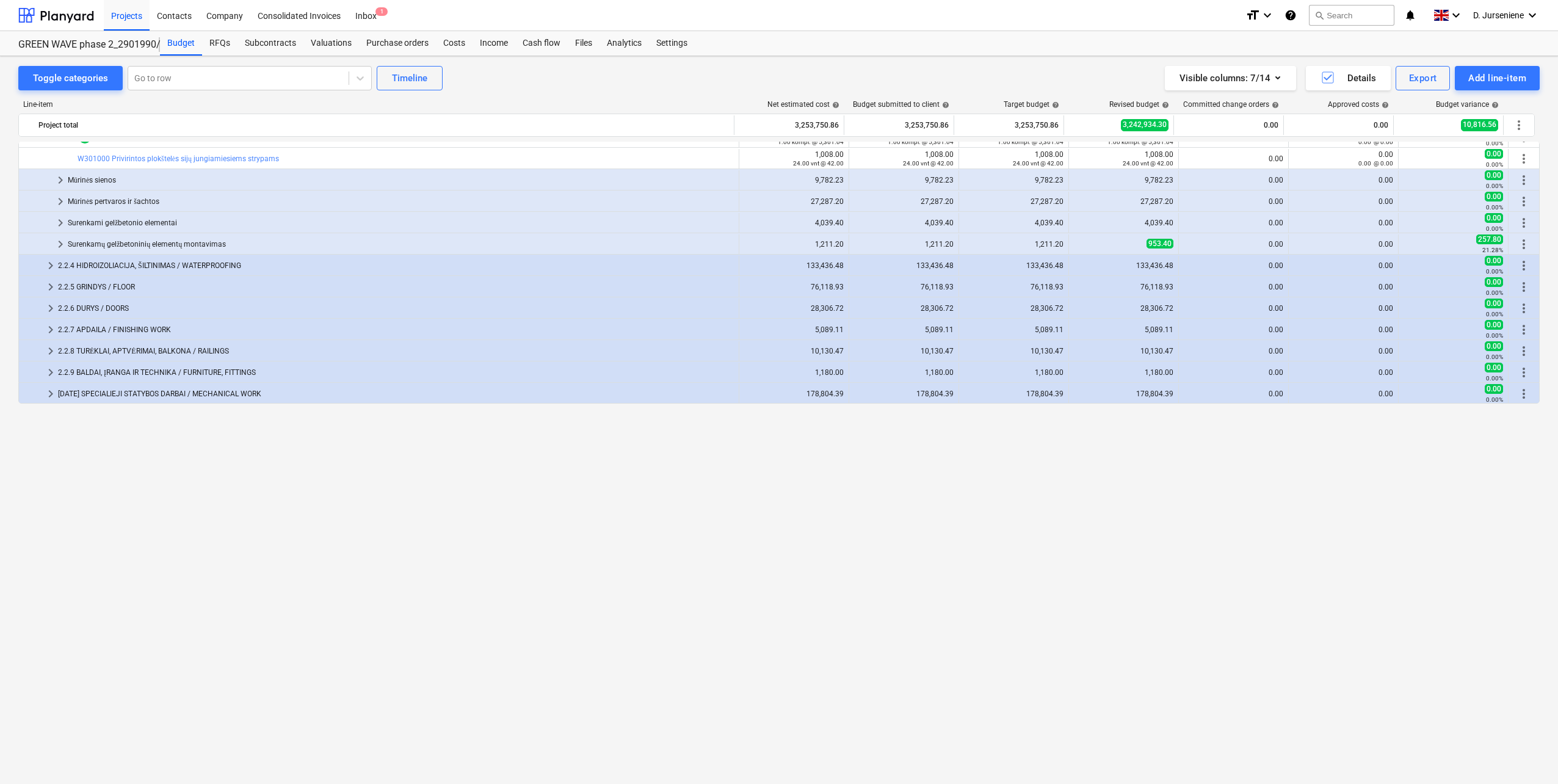
scroll to position [291, 0]
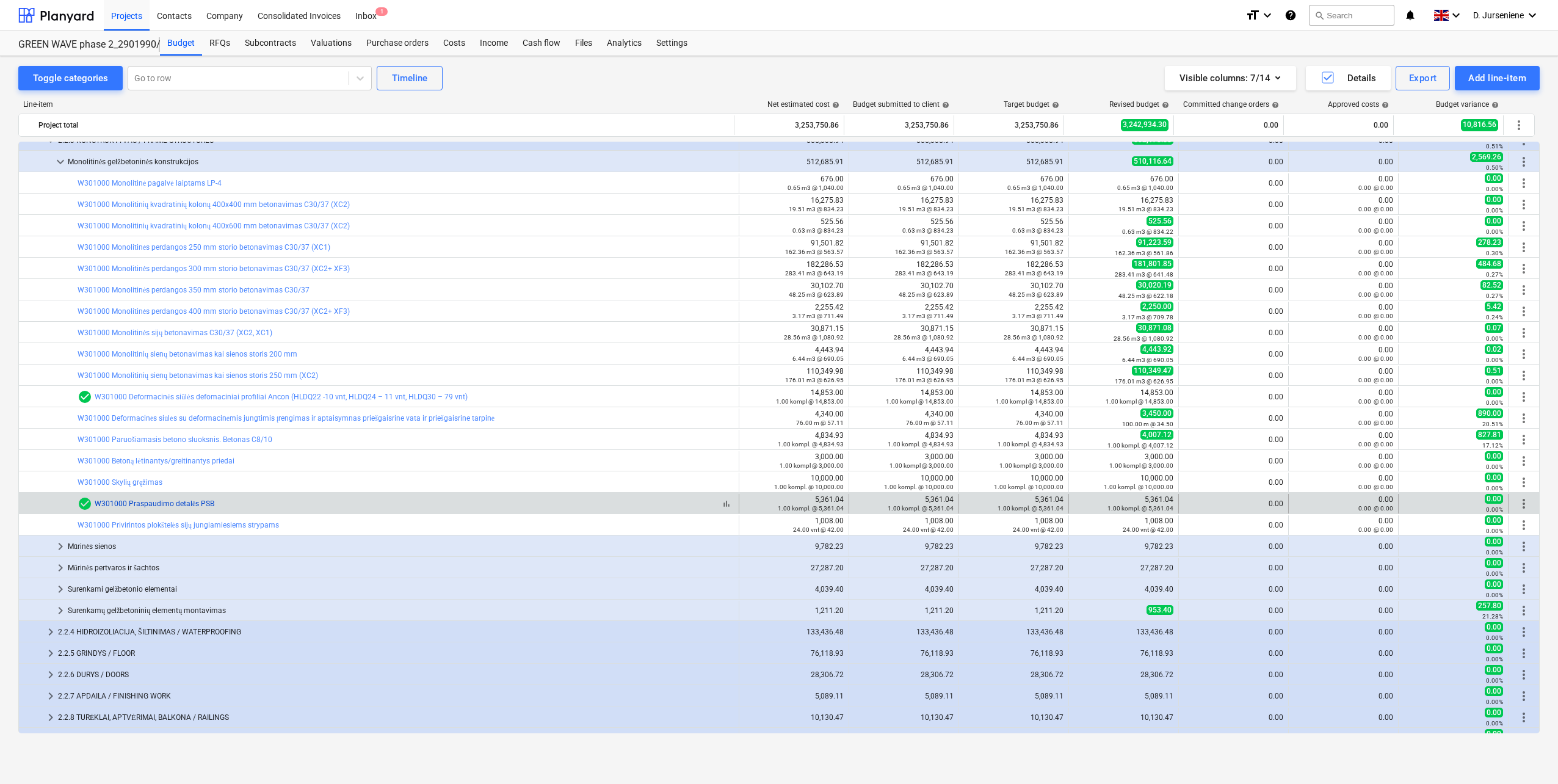
click at [199, 504] on link "W301000 Praspaudimo detalės PSB" at bounding box center [155, 504] width 120 height 9
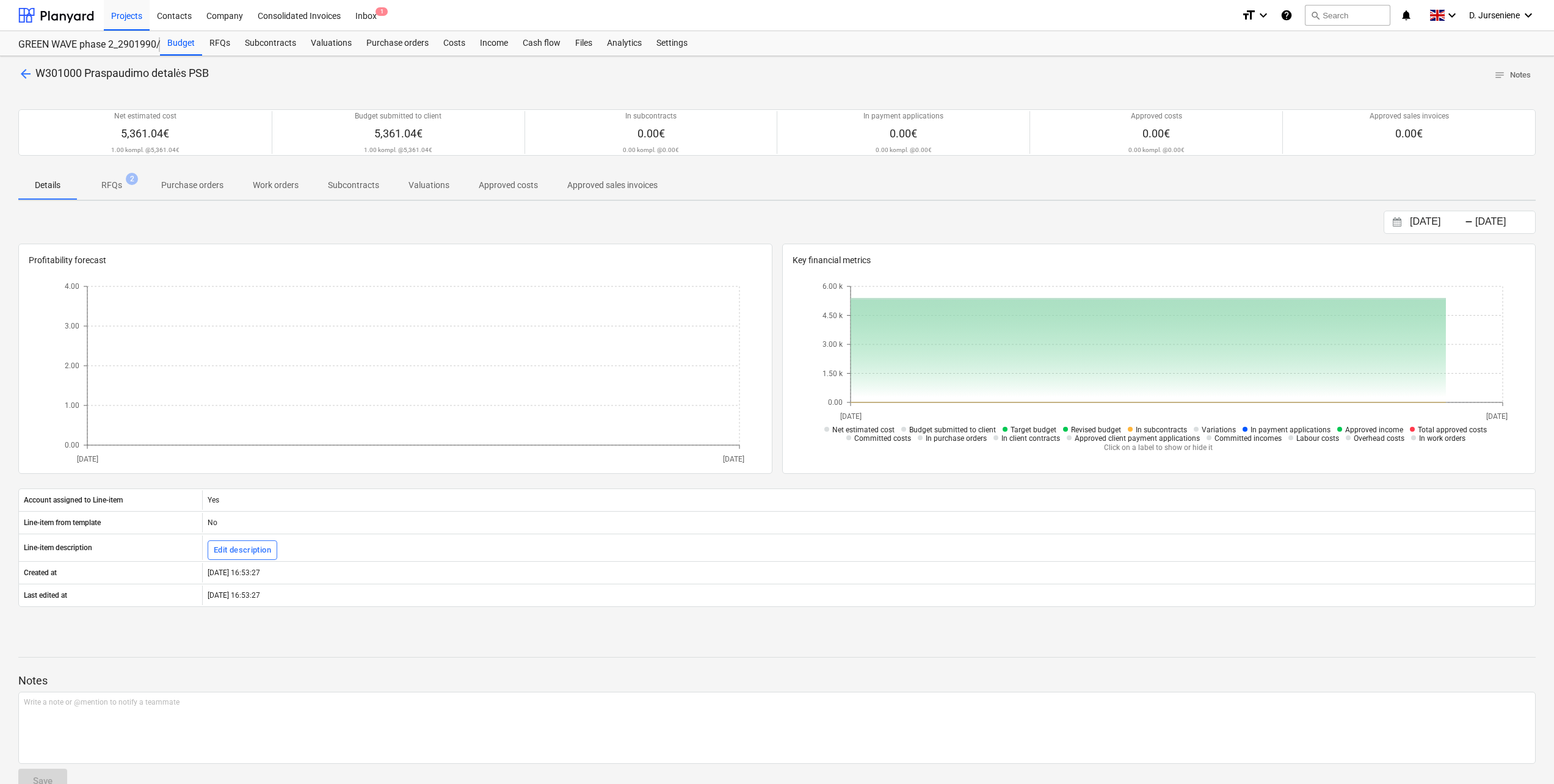
click at [111, 182] on p "RFQs" at bounding box center [112, 185] width 21 height 13
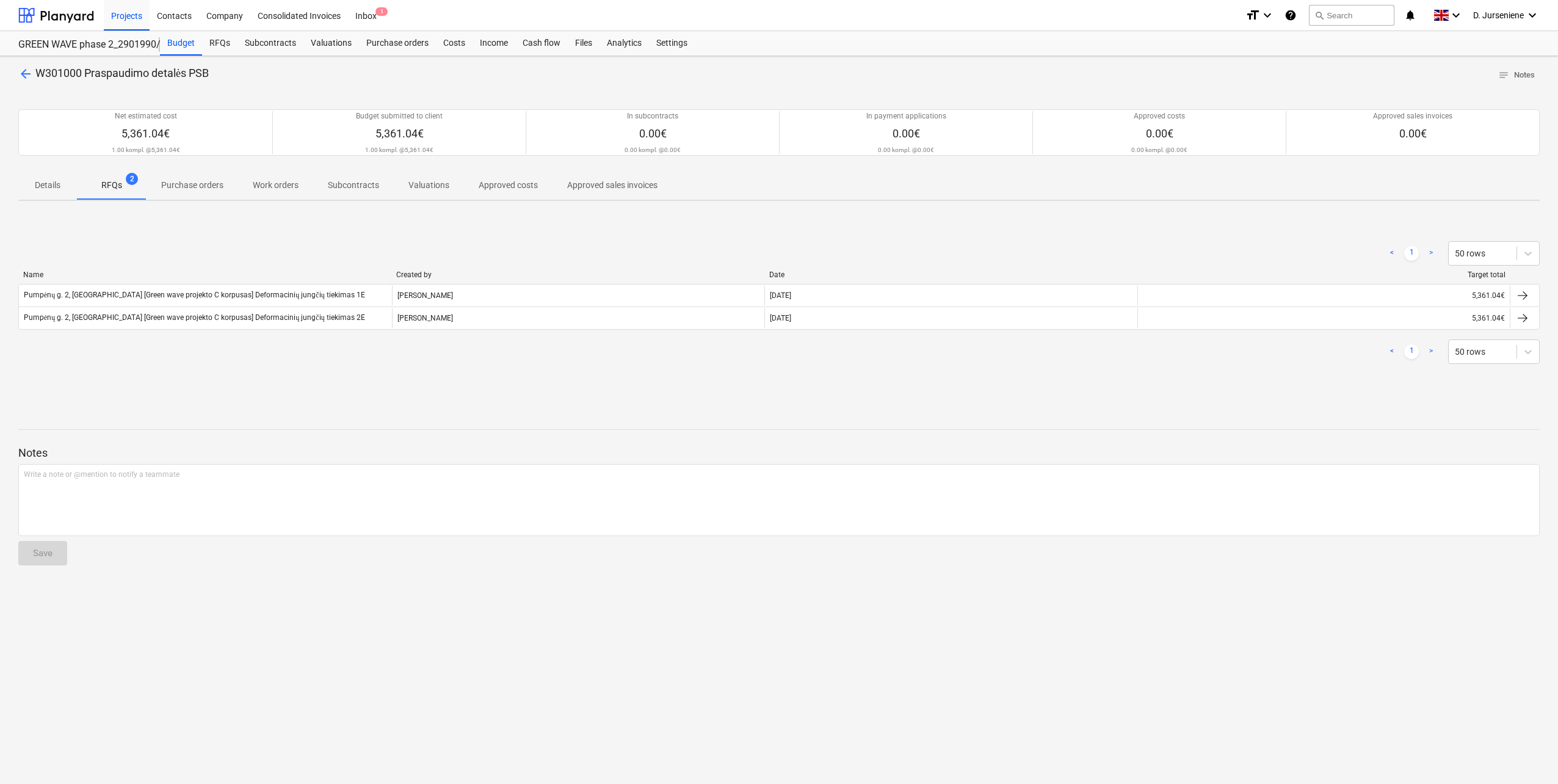
click at [440, 237] on div "< 1 > 50 rows" at bounding box center [779, 253] width 1521 height 34
click at [136, 18] on div "Projects" at bounding box center [126, 14] width 45 height 31
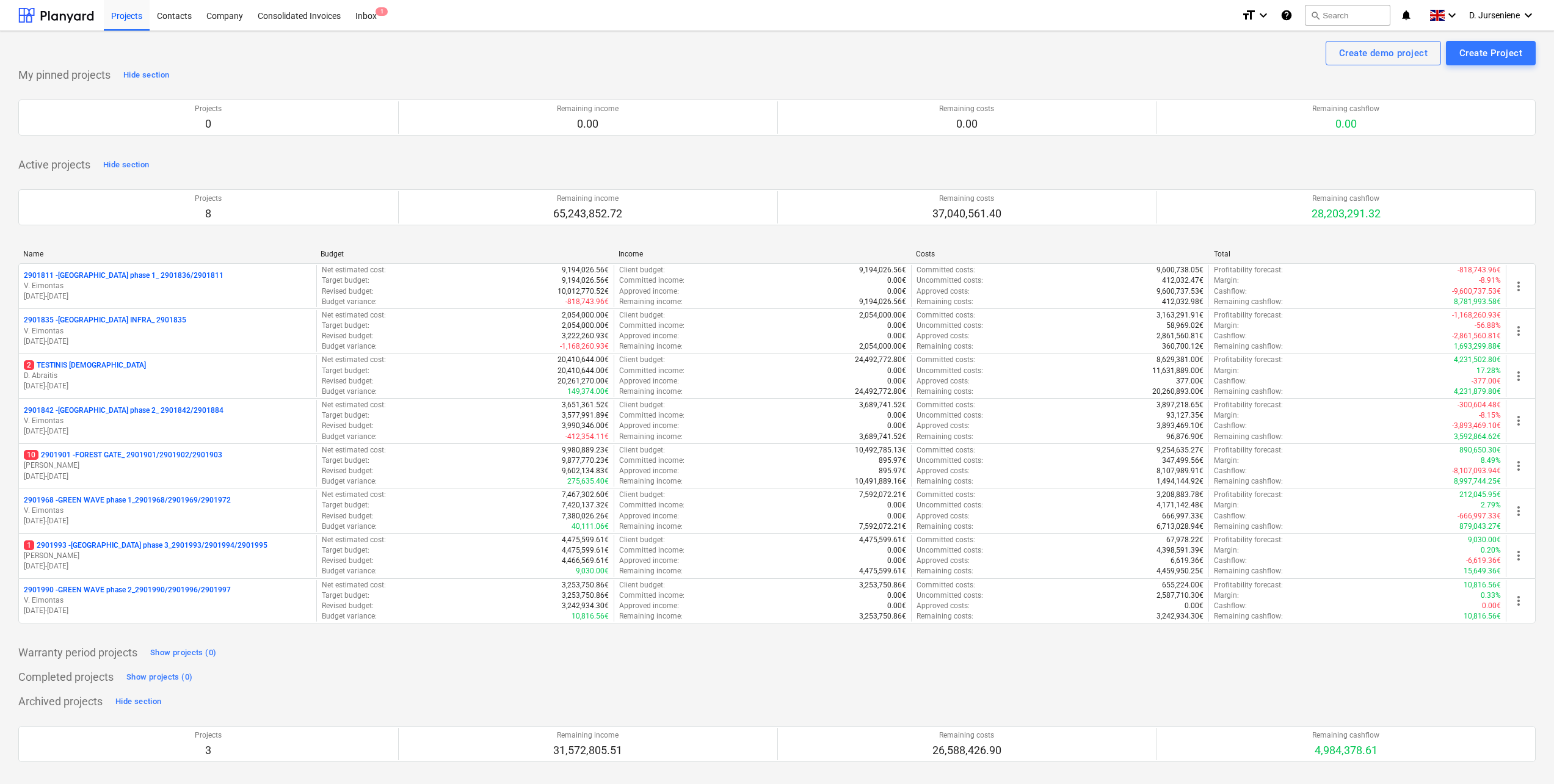
click at [473, 14] on div "Projects Contacts Company Consolidated Invoices Inbox 1" at bounding box center [667, 15] width 1128 height 30
click at [860, 52] on div "Create demo project Create Project" at bounding box center [777, 53] width 1517 height 25
click at [236, 49] on div "Create demo project Create Project" at bounding box center [777, 53] width 1517 height 25
click at [367, 17] on div "Inbox 1" at bounding box center [366, 14] width 36 height 31
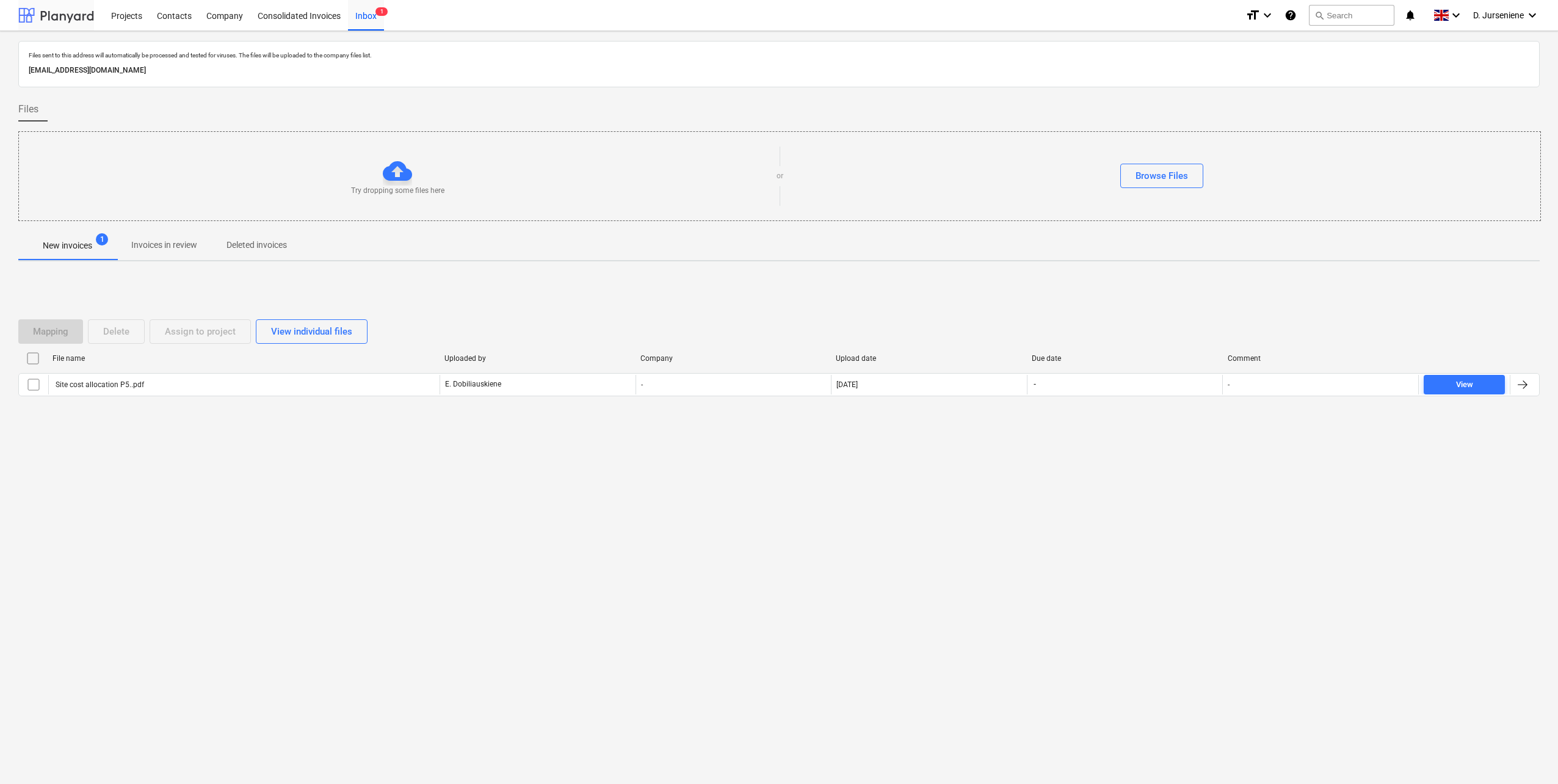
click at [49, 14] on div at bounding box center [56, 15] width 76 height 30
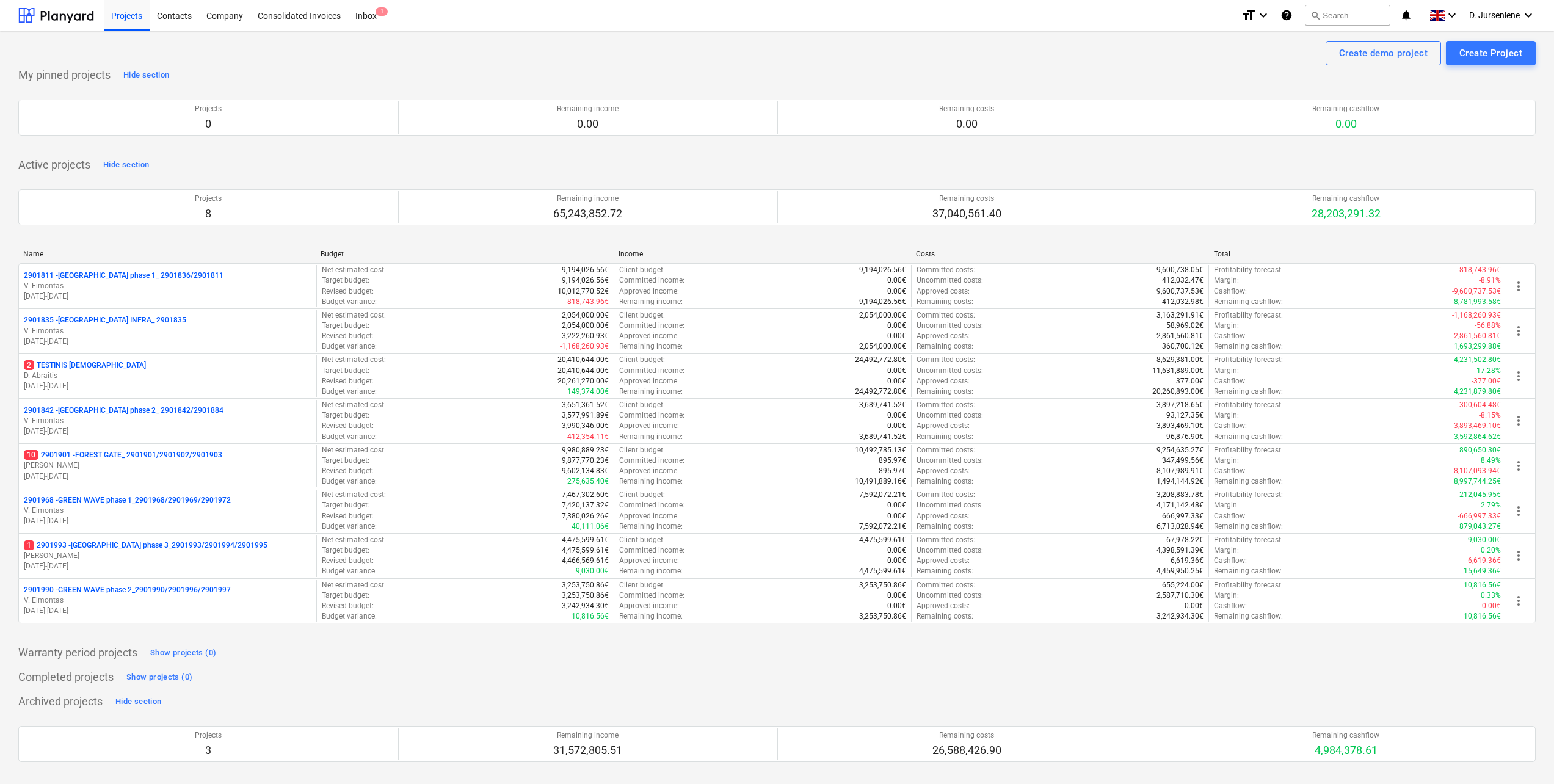
click at [381, 85] on div "Projects 0 Remaining income 0.00 Remaining costs 0.00 Remaining cashflow 0.00 P…" at bounding box center [777, 117] width 1517 height 65
click at [918, 63] on div "Create demo project Create Project" at bounding box center [777, 53] width 1517 height 25
click at [700, 60] on div "Create demo project Create Project" at bounding box center [777, 53] width 1517 height 25
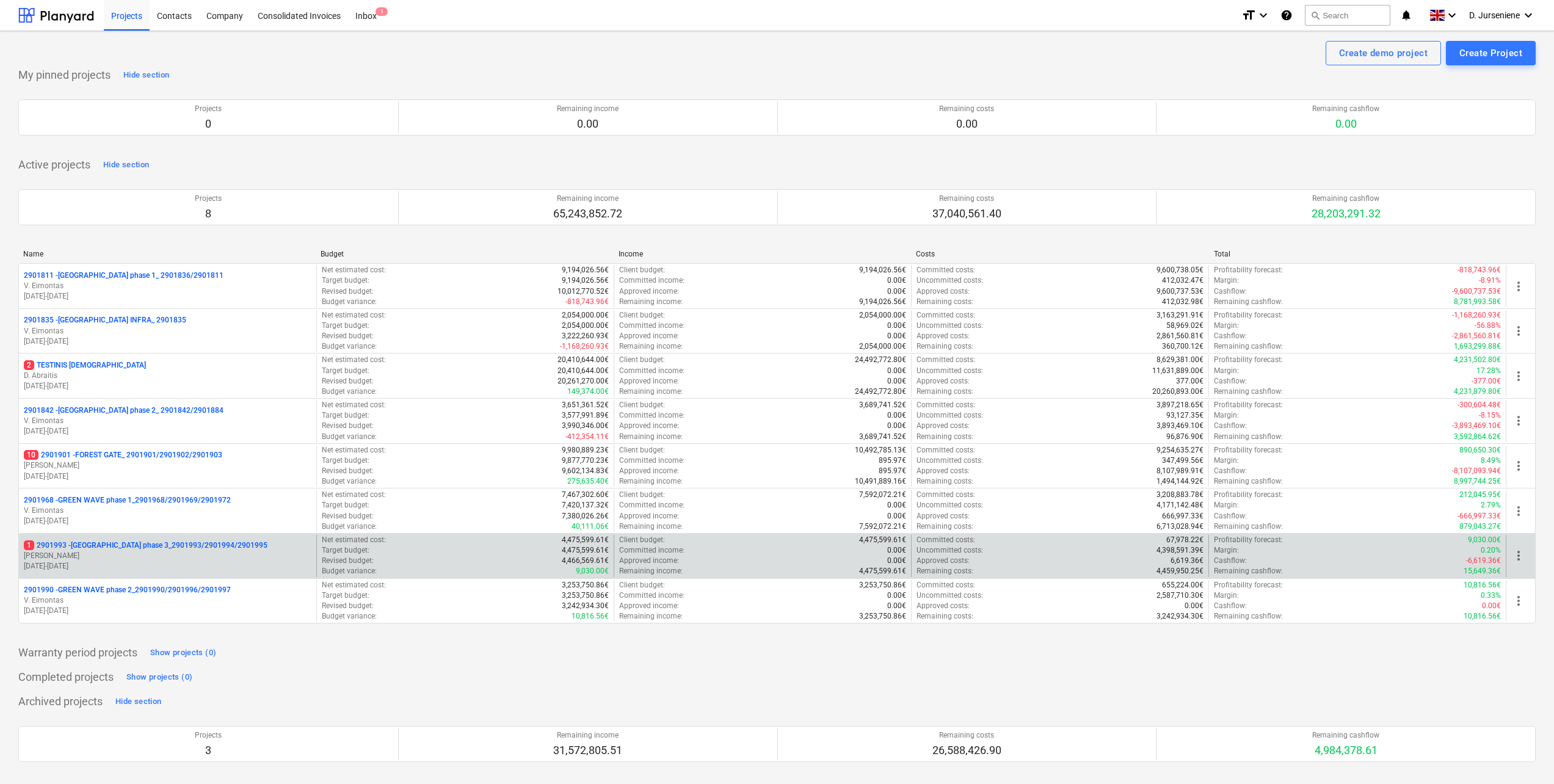
click at [120, 560] on p "[PERSON_NAME]" at bounding box center [167, 555] width 288 height 10
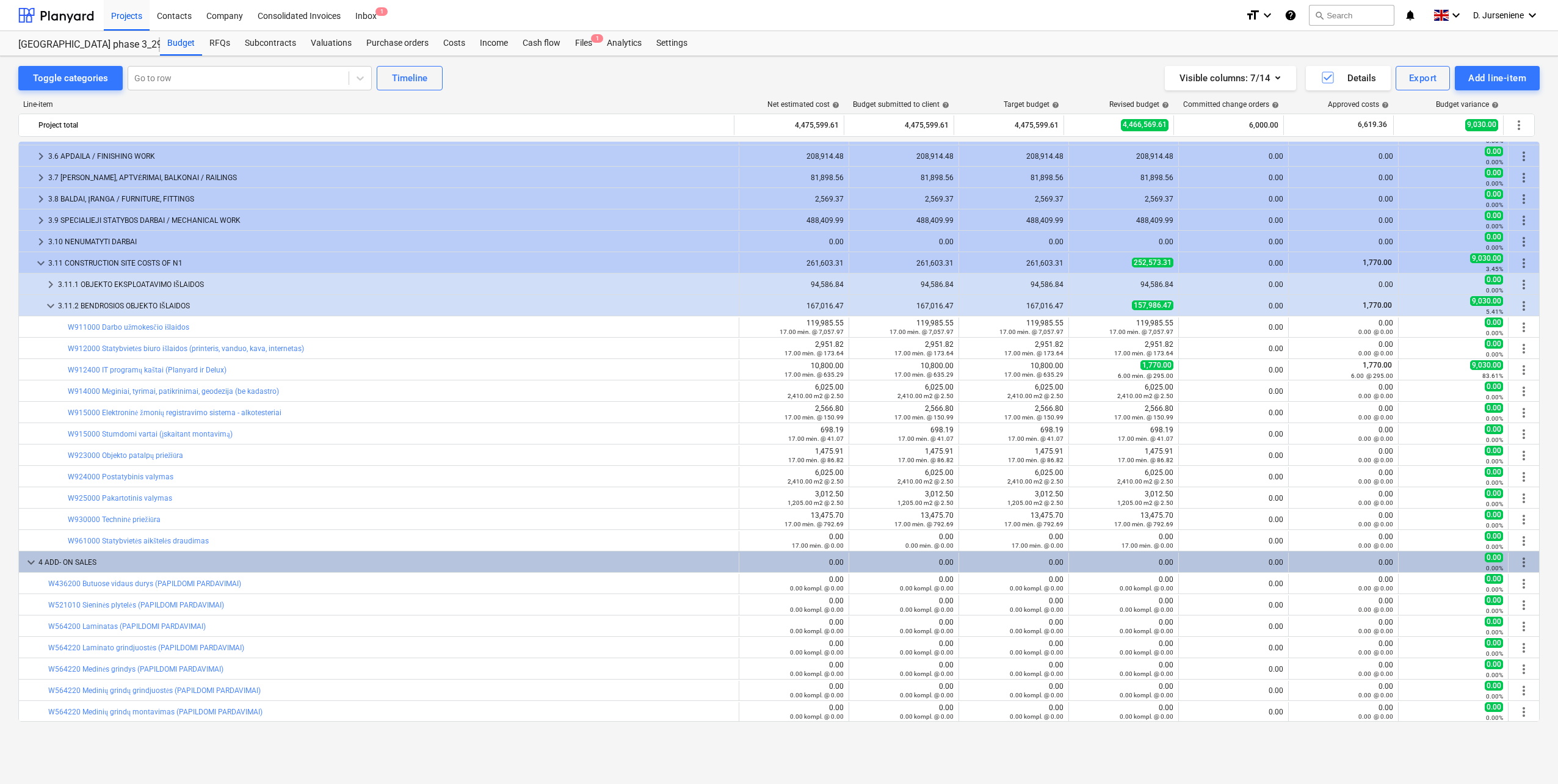
scroll to position [1008, 0]
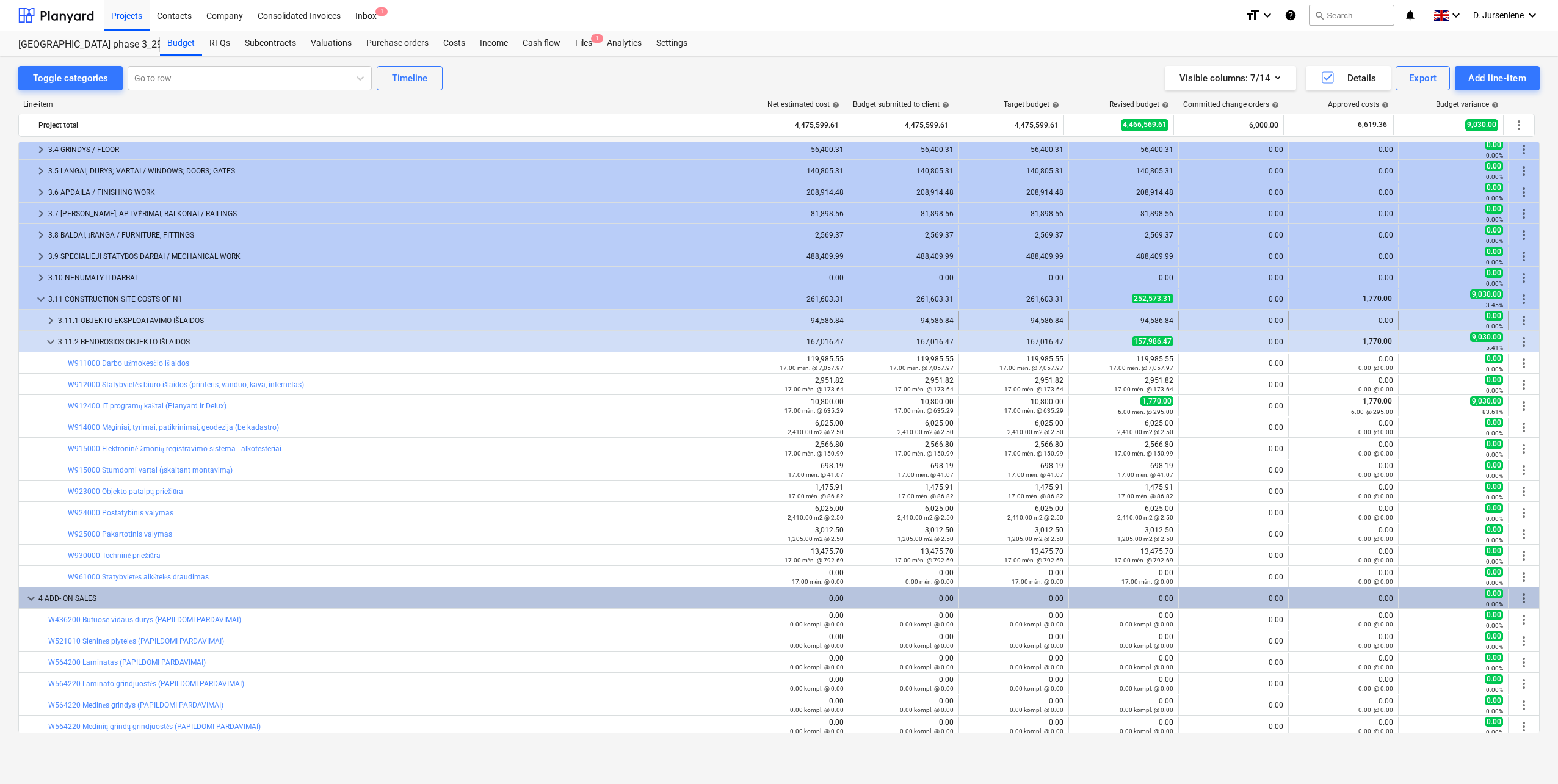
click at [153, 321] on div "3.11.1 OBJEKTO EKSPLOATAVIMO IŠLAIDOS" at bounding box center [396, 320] width 676 height 20
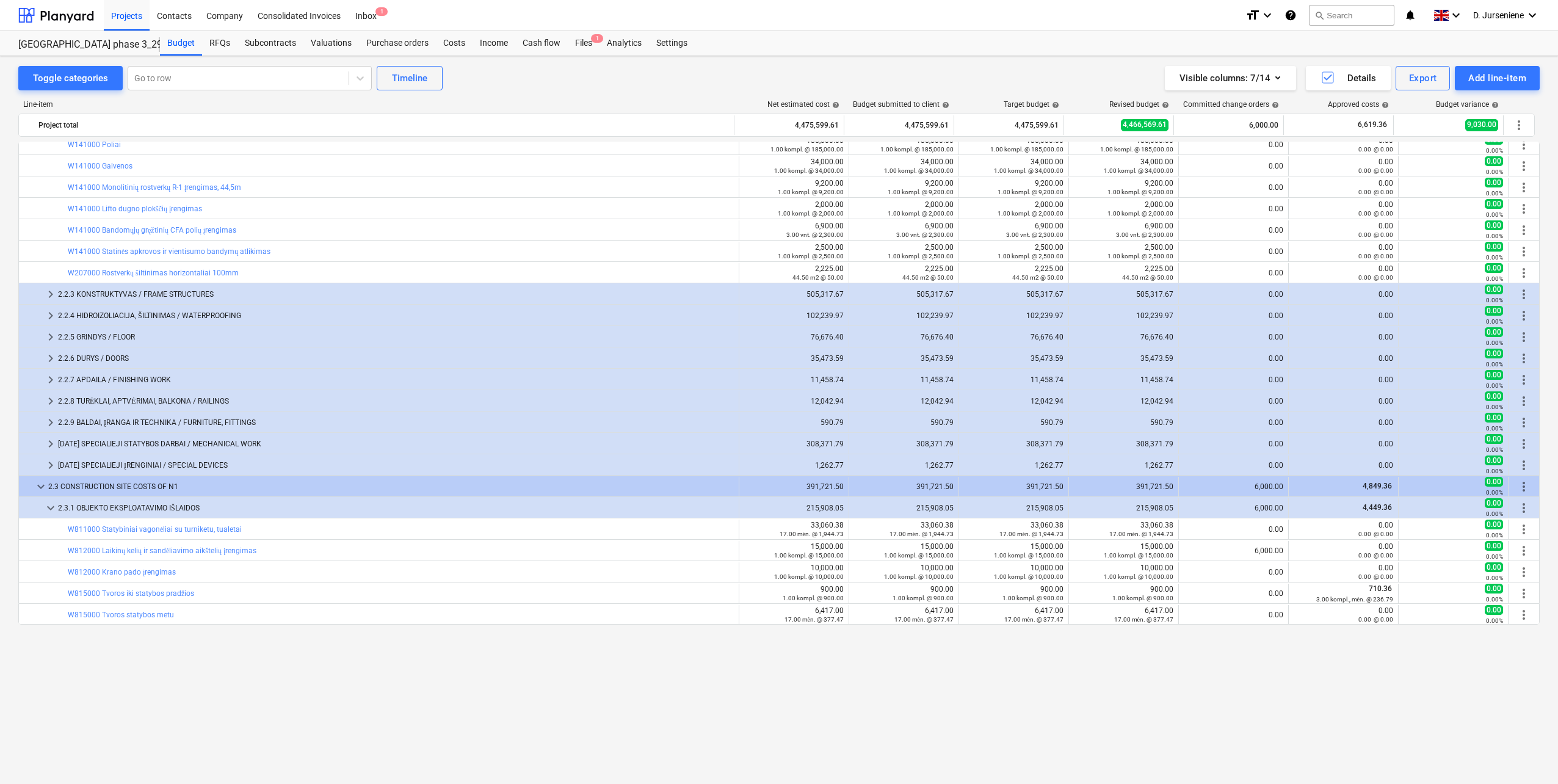
scroll to position [0, 0]
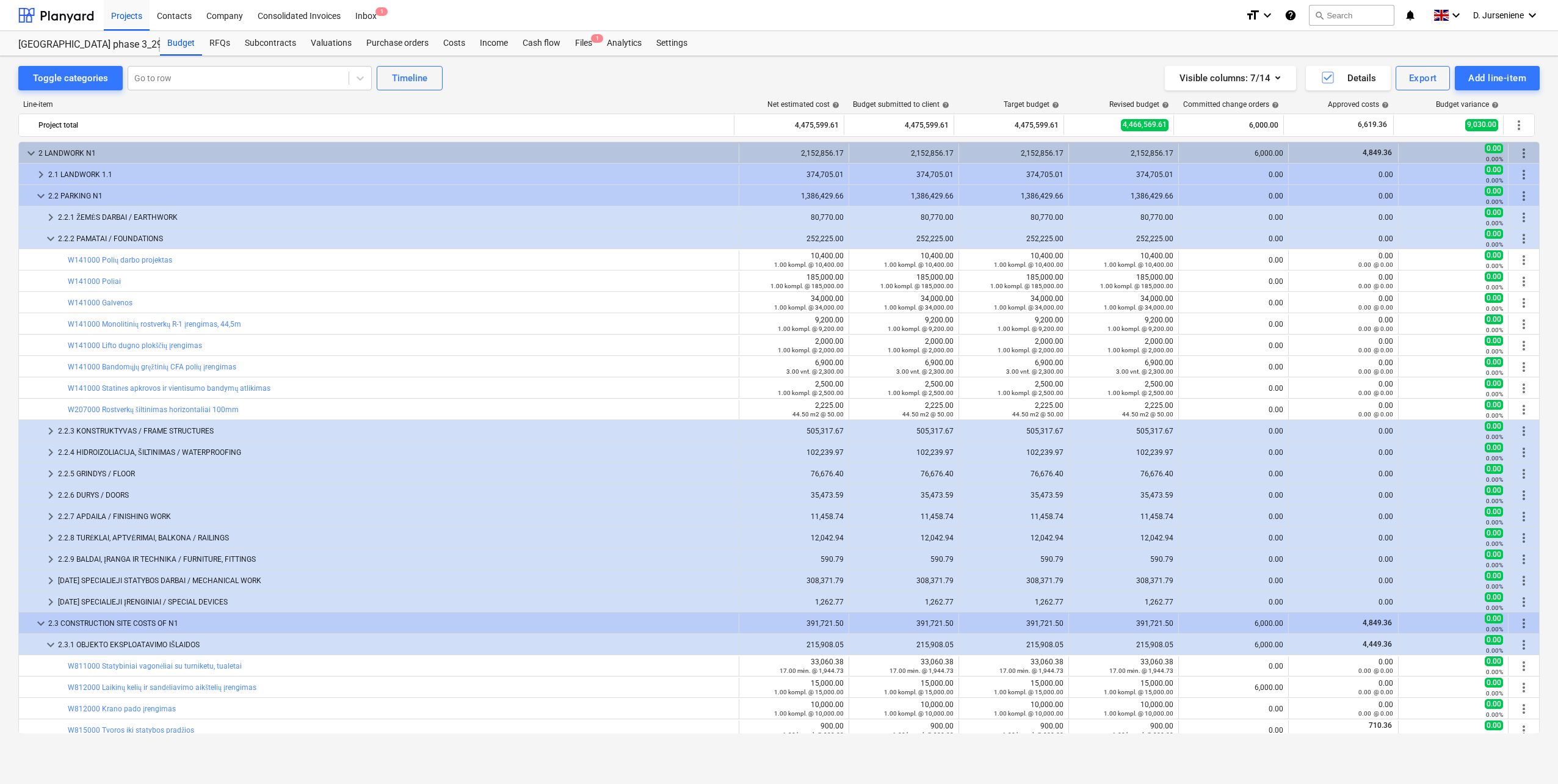
drag, startPoint x: 470, startPoint y: 95, endPoint x: 500, endPoint y: 73, distance: 37.2
click at [470, 95] on div "Line-item Net estimated cost help Budget submitted to client help Target budget…" at bounding box center [779, 418] width 1521 height 657
click at [125, 15] on div "Projects" at bounding box center [126, 14] width 45 height 31
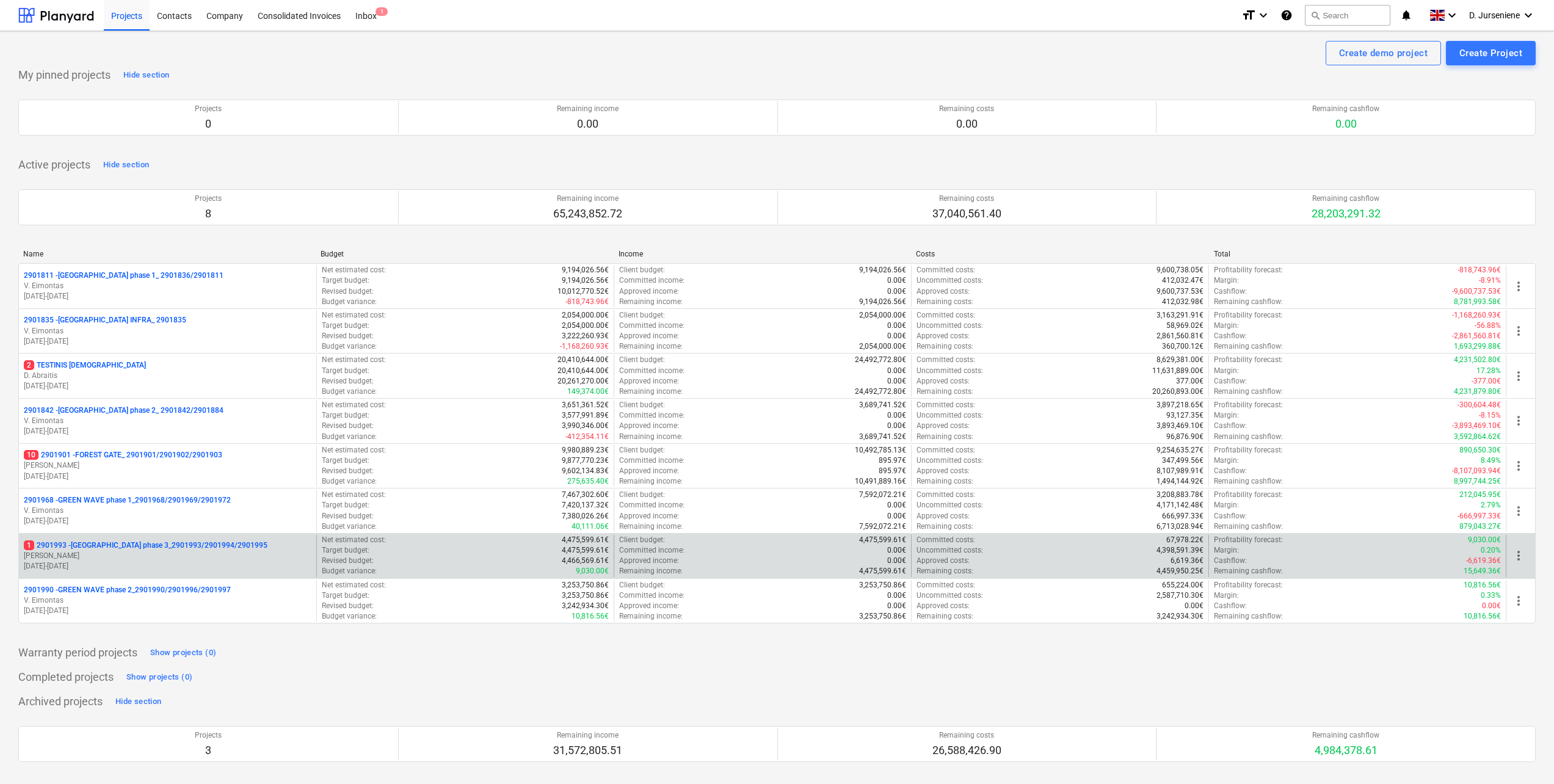
click at [139, 560] on p "[PERSON_NAME]" at bounding box center [167, 555] width 288 height 10
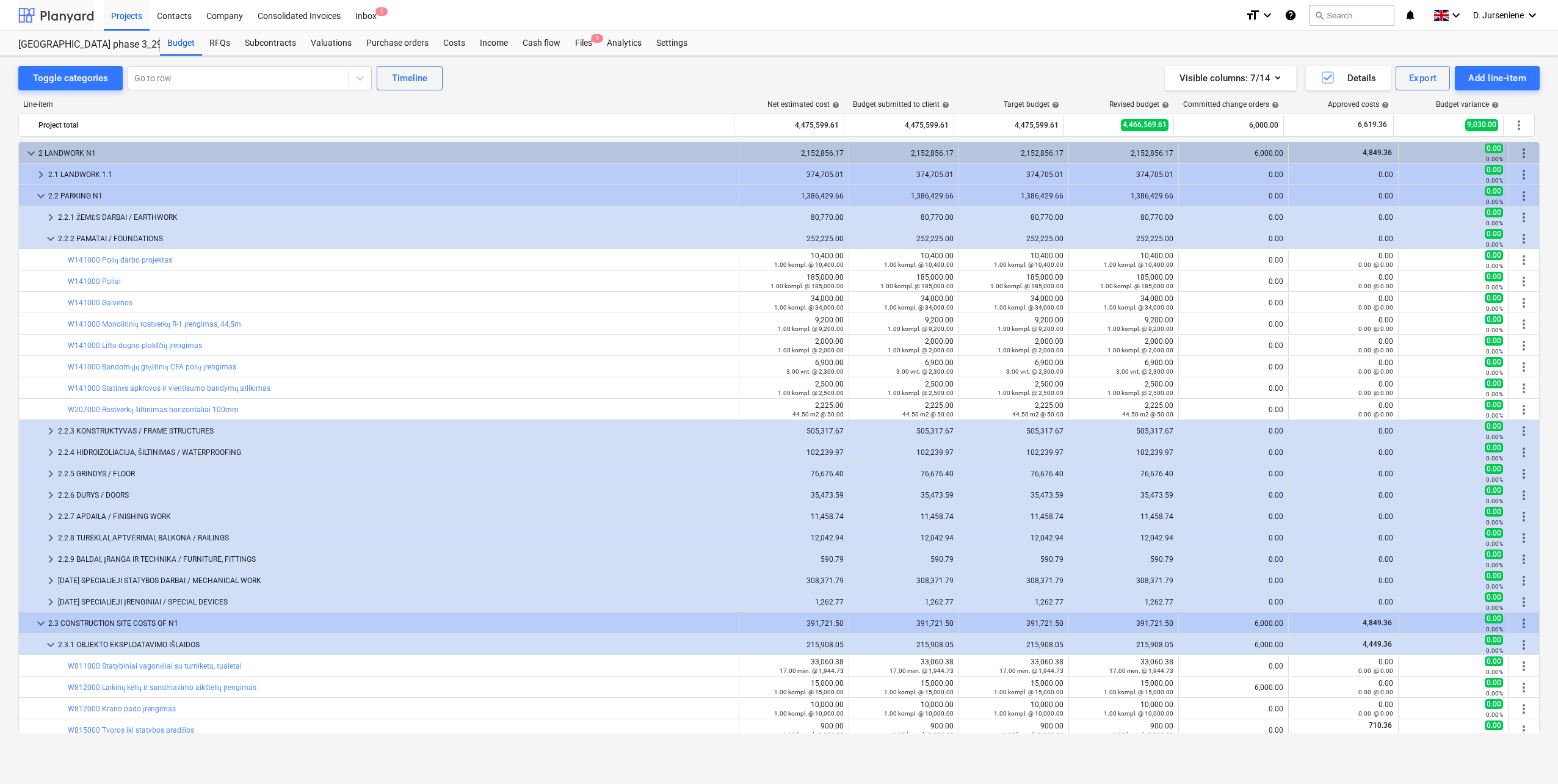
click at [69, 19] on div at bounding box center [56, 15] width 76 height 30
